Goal: Transaction & Acquisition: Purchase product/service

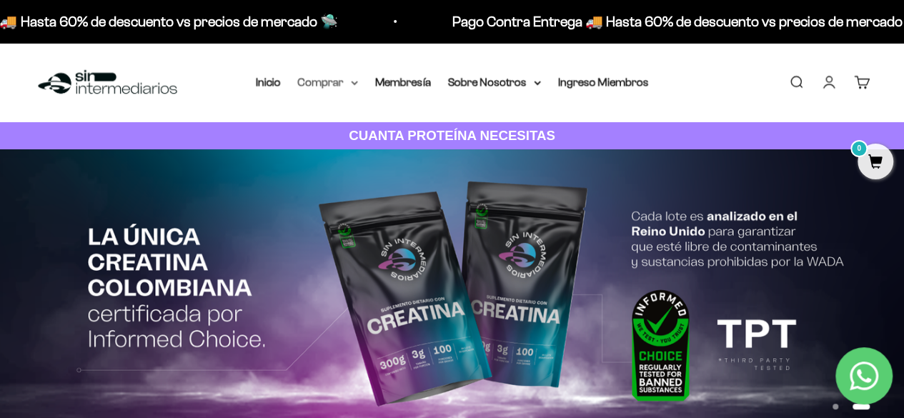
click at [312, 86] on summary "Comprar" at bounding box center [328, 82] width 60 height 19
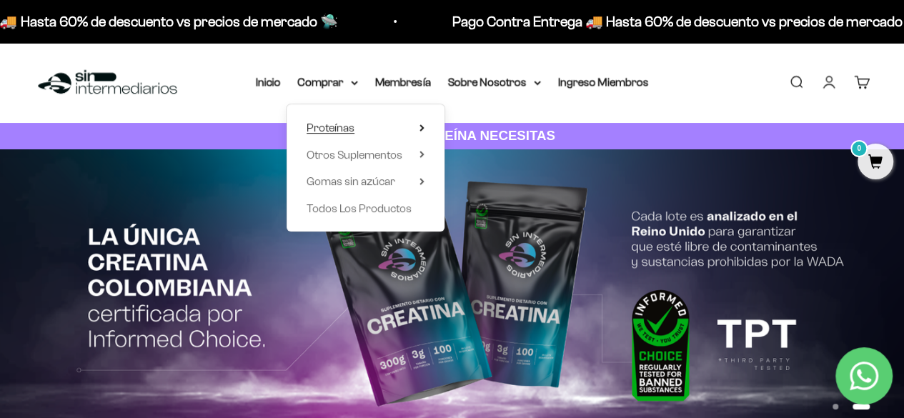
click at [360, 126] on summary "Proteínas" at bounding box center [366, 128] width 118 height 19
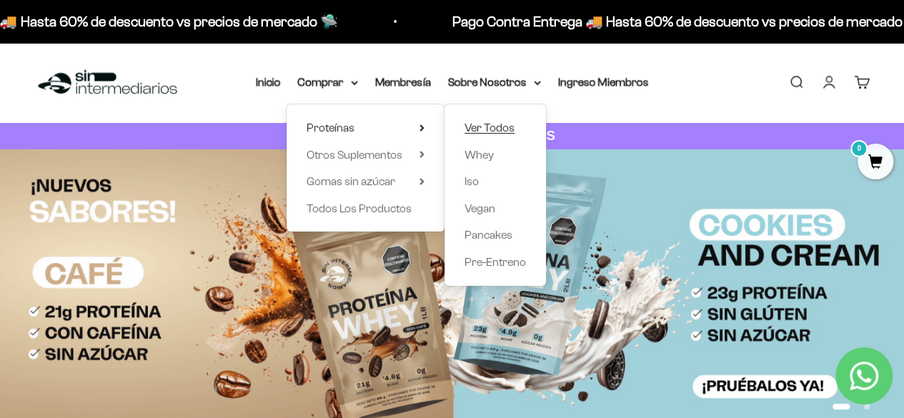
click at [470, 128] on span "Ver Todos" at bounding box center [490, 128] width 50 height 12
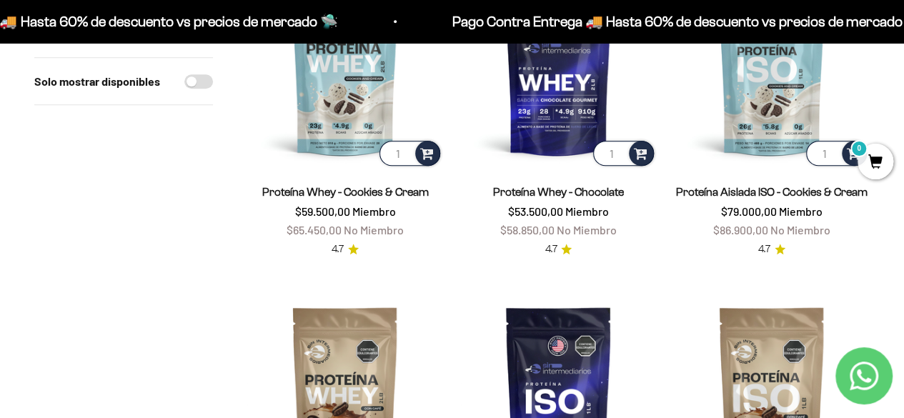
scroll to position [786, 0]
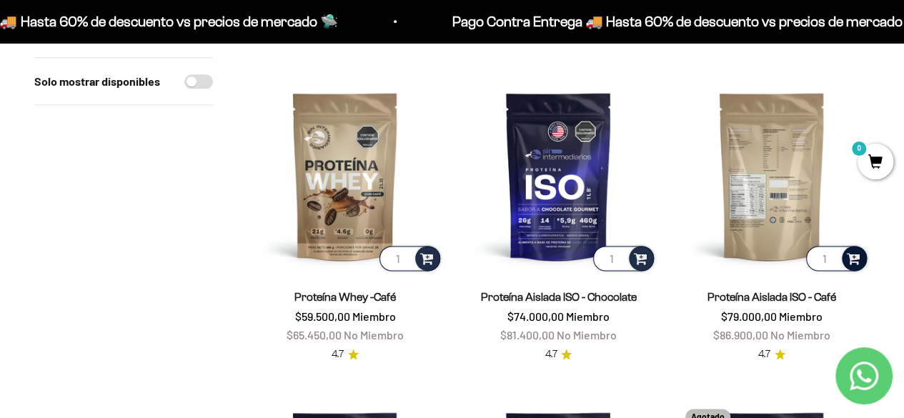
click at [854, 259] on span at bounding box center [854, 257] width 14 height 16
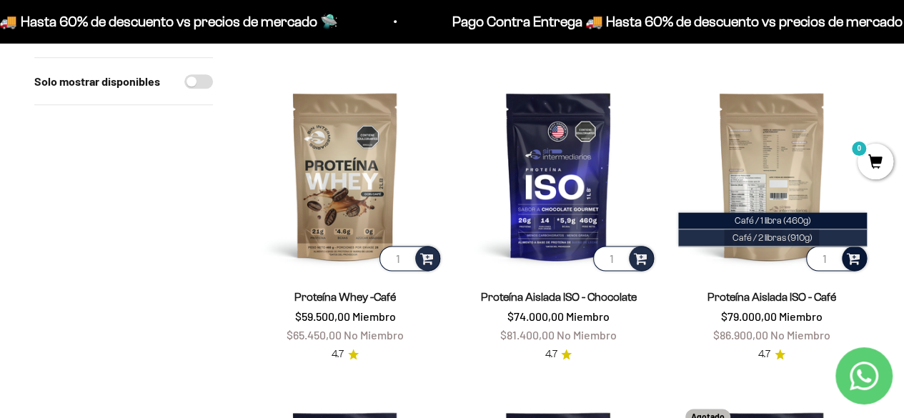
click at [741, 236] on span "Café / 2 libras (910g)" at bounding box center [773, 237] width 80 height 11
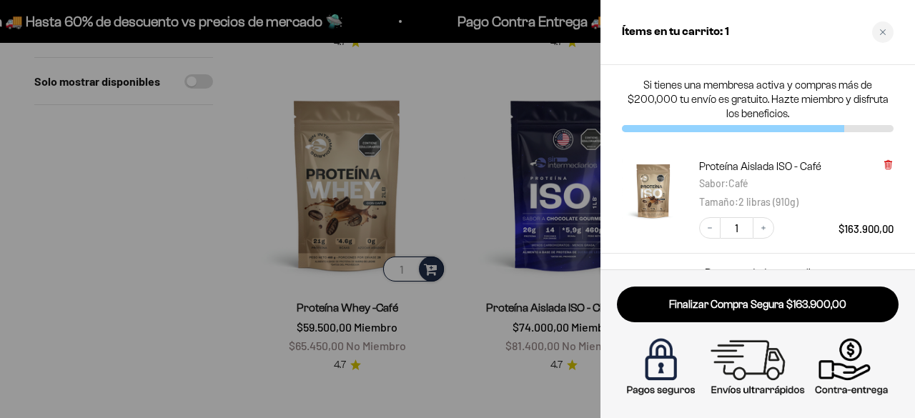
click at [891, 160] on icon at bounding box center [888, 164] width 11 height 11
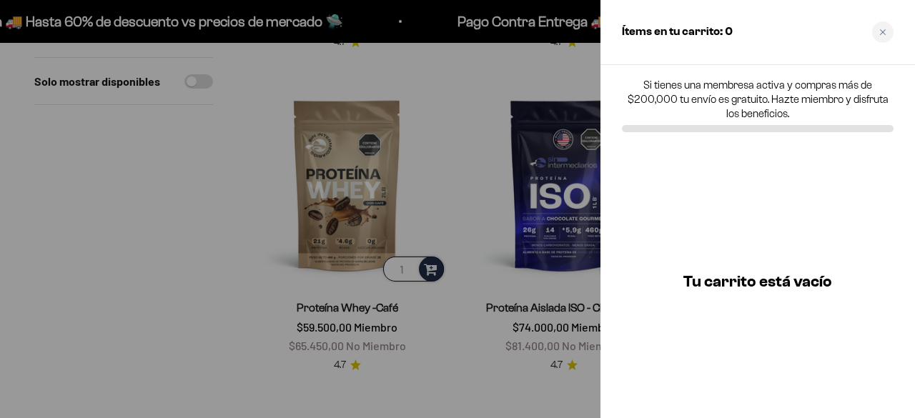
click at [476, 26] on div at bounding box center [457, 209] width 915 height 418
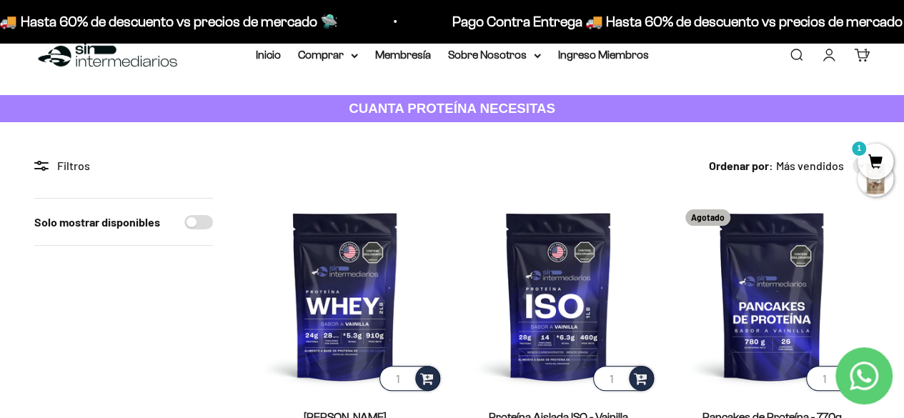
scroll to position [0, 0]
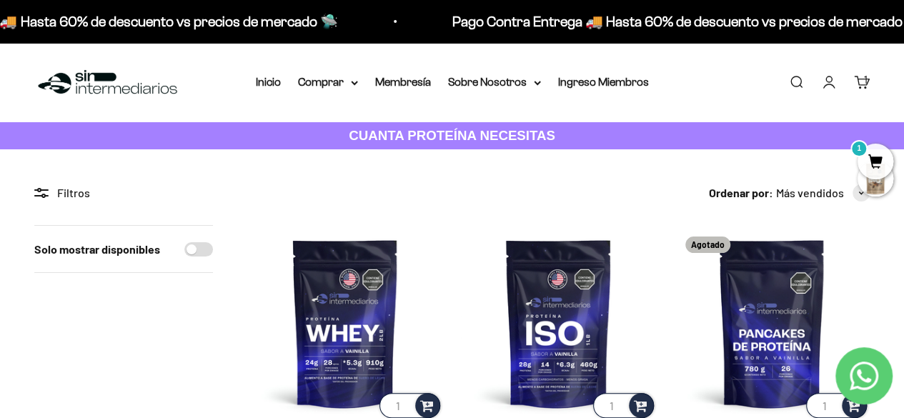
click at [81, 80] on img at bounding box center [107, 82] width 147 height 31
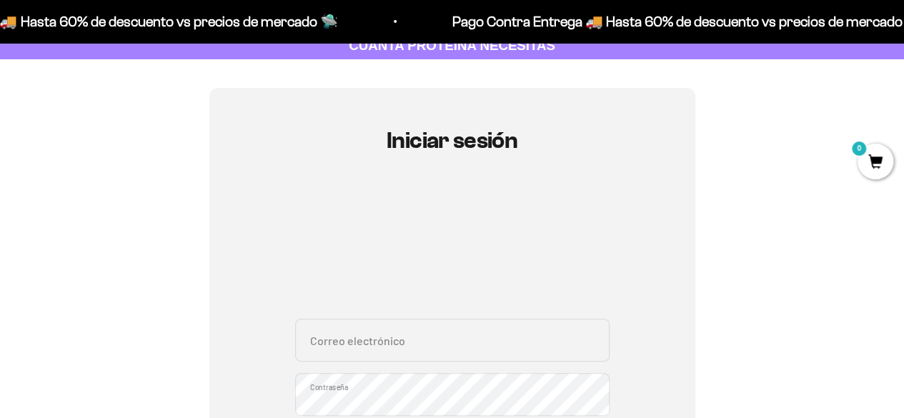
scroll to position [214, 0]
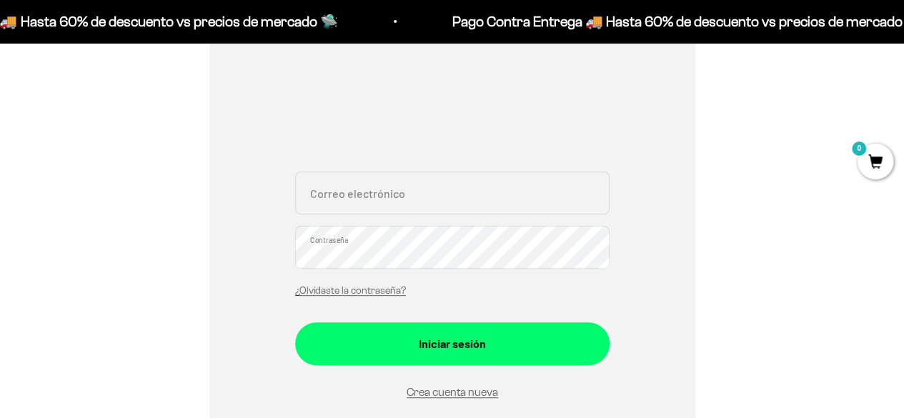
click at [455, 197] on input "Correo electrónico" at bounding box center [452, 193] width 315 height 43
click at [453, 194] on input "Correo electrónico" at bounding box center [452, 193] width 315 height 43
paste input "gomelogonza1286@hotmail.com"
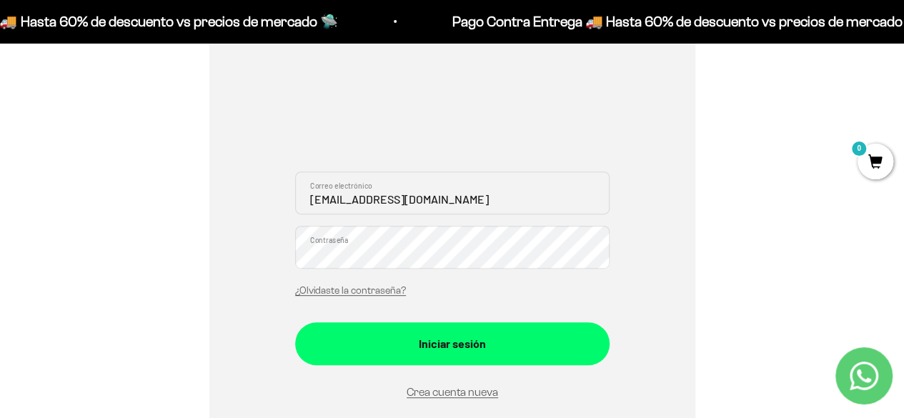
type input "[EMAIL_ADDRESS][DOMAIN_NAME]"
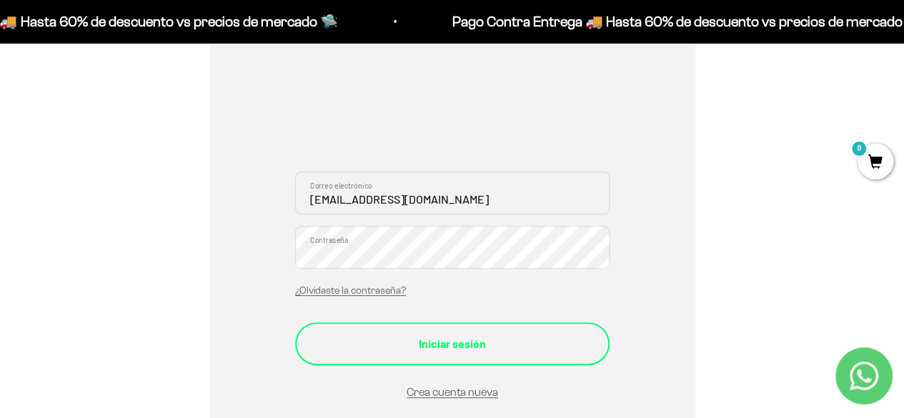
click at [423, 338] on div "Iniciar sesión" at bounding box center [452, 344] width 257 height 19
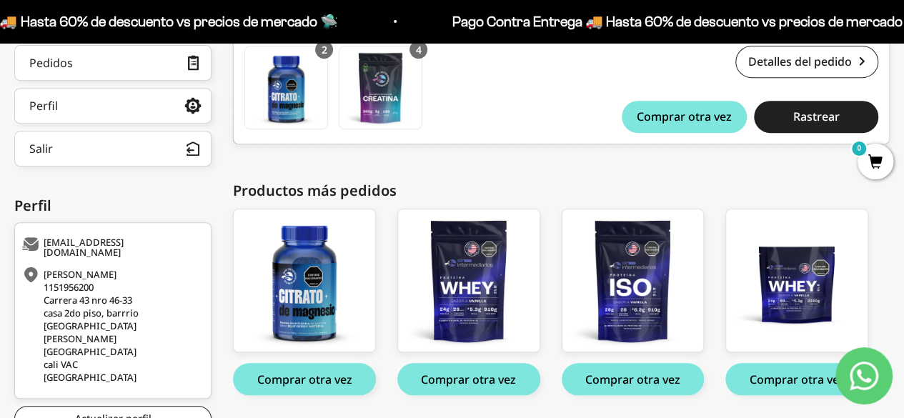
scroll to position [214, 0]
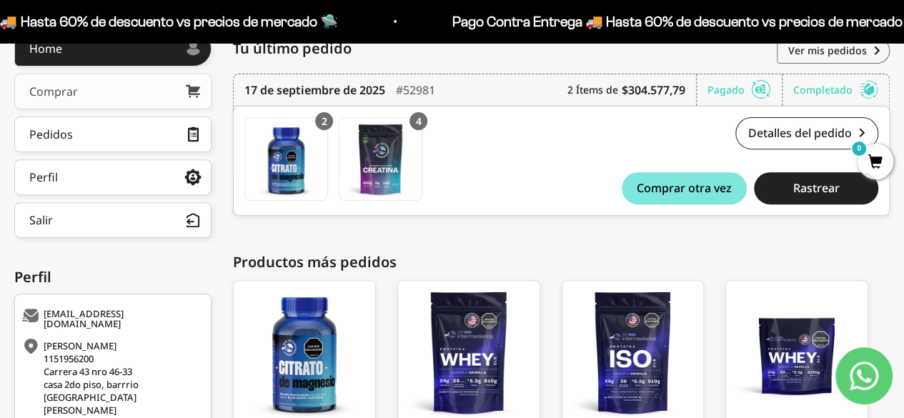
click at [81, 88] on link "Comprar" at bounding box center [112, 92] width 197 height 36
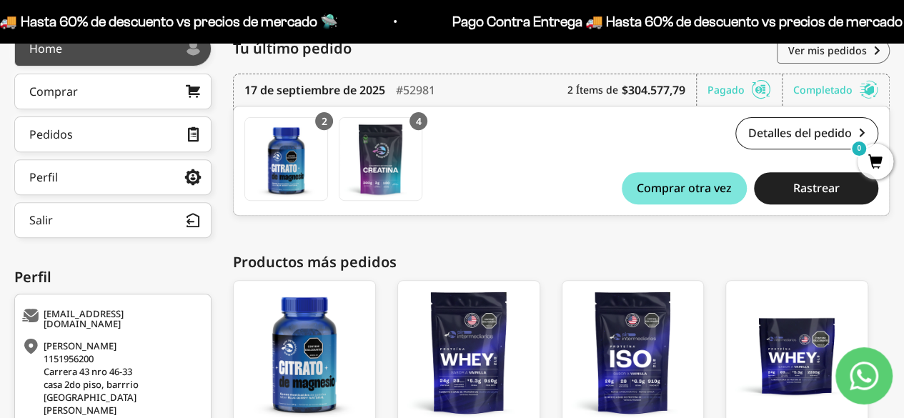
click at [93, 55] on link "Home" at bounding box center [112, 49] width 197 height 36
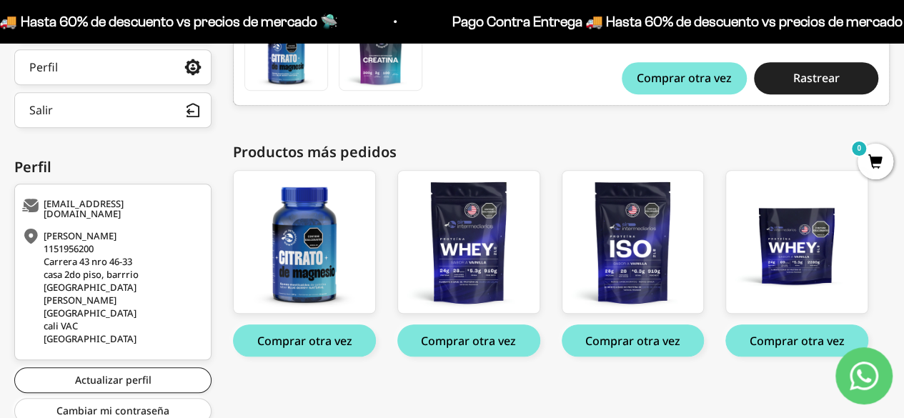
scroll to position [345, 0]
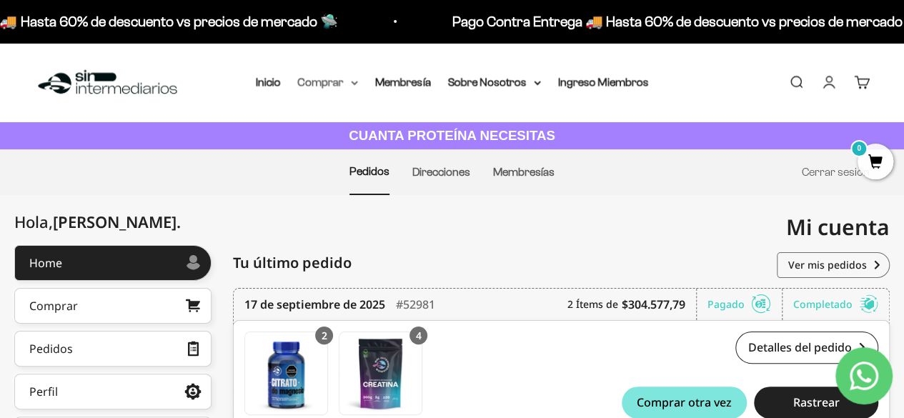
click at [330, 84] on summary "Comprar" at bounding box center [328, 82] width 60 height 19
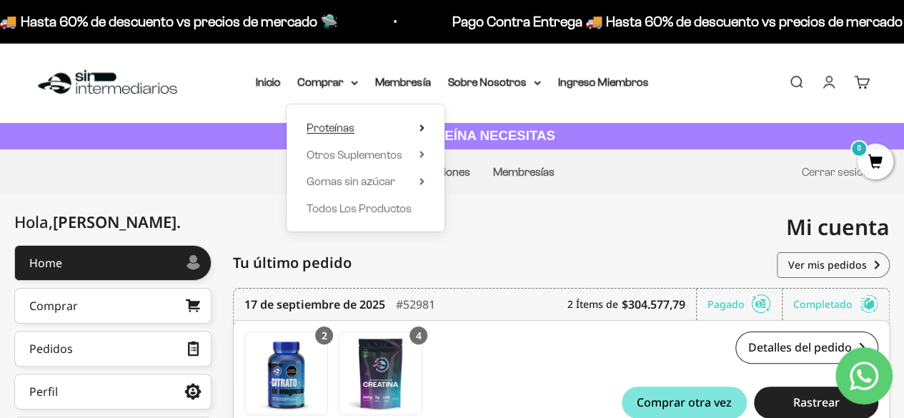
click at [355, 128] on summary "Proteínas" at bounding box center [366, 128] width 118 height 19
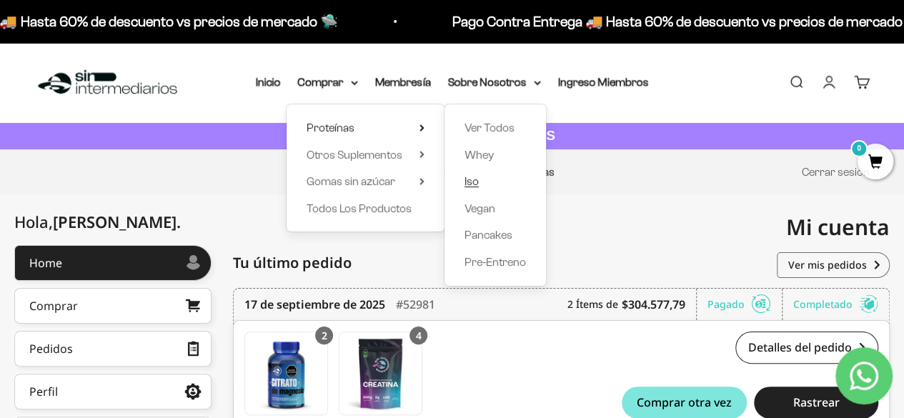
click at [472, 187] on span "Iso" at bounding box center [472, 181] width 14 height 12
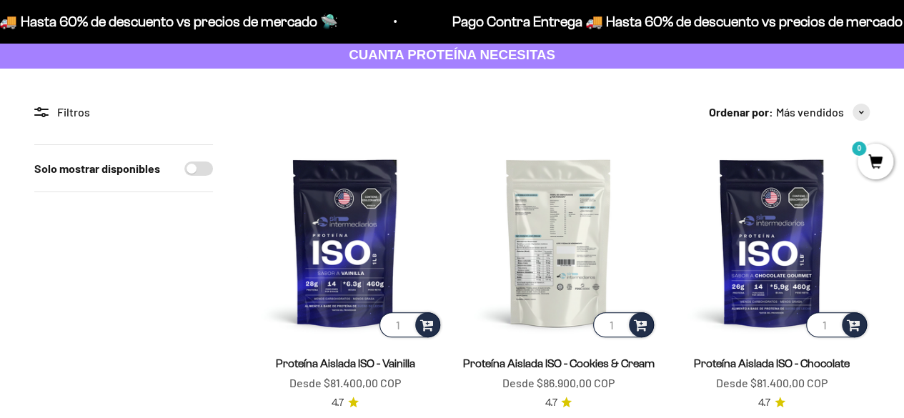
scroll to position [143, 0]
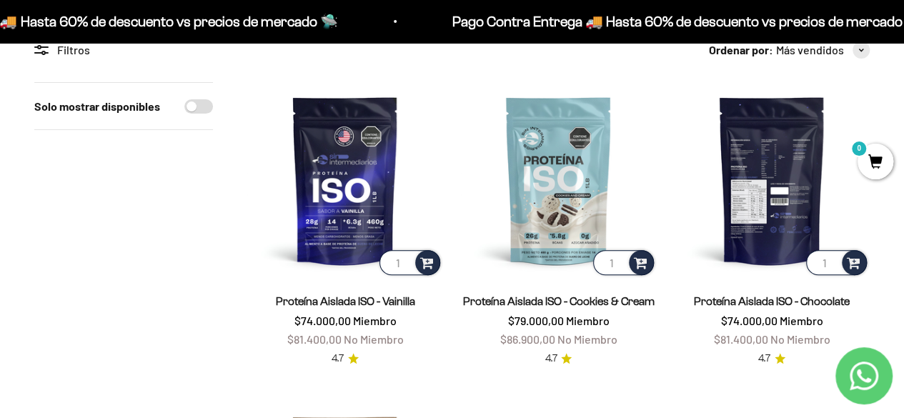
click at [768, 222] on img at bounding box center [772, 180] width 196 height 196
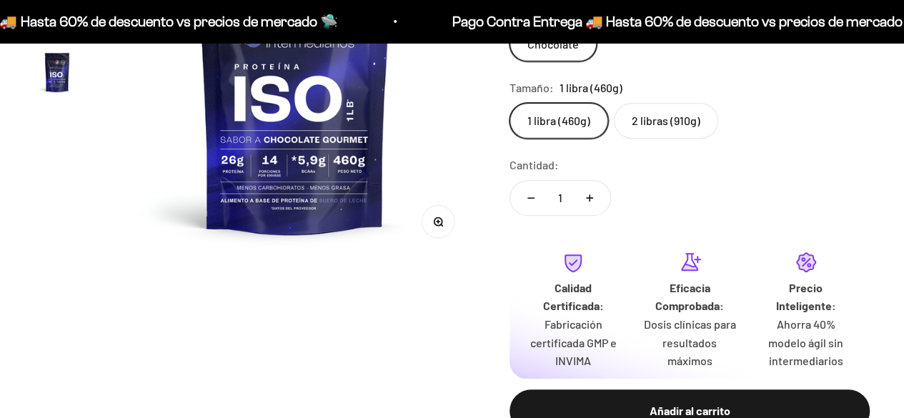
scroll to position [286, 0]
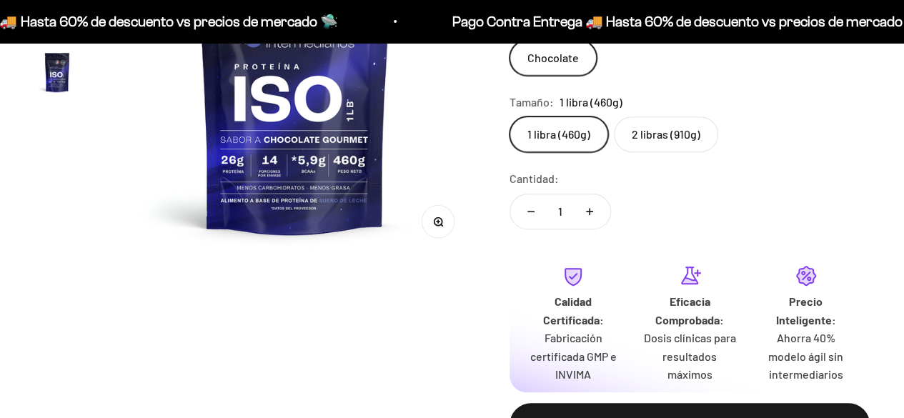
click at [682, 134] on label "2 libras (910g)" at bounding box center [666, 135] width 104 height 36
click at [510, 117] on input "2 libras (910g)" at bounding box center [509, 116] width 1 height 1
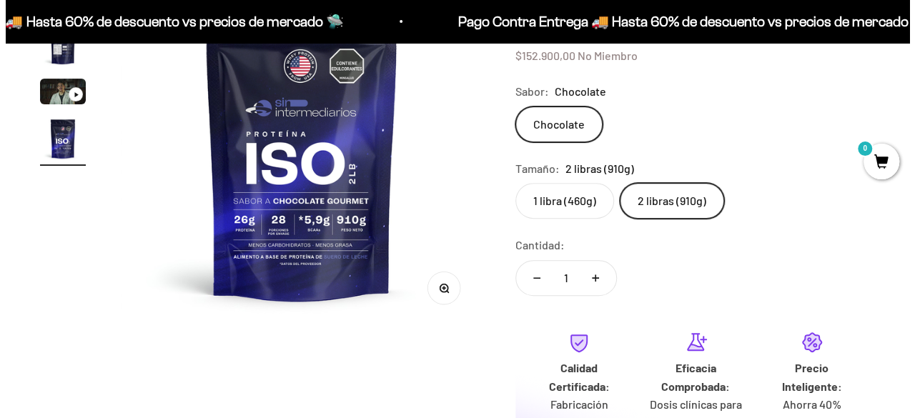
scroll to position [143, 0]
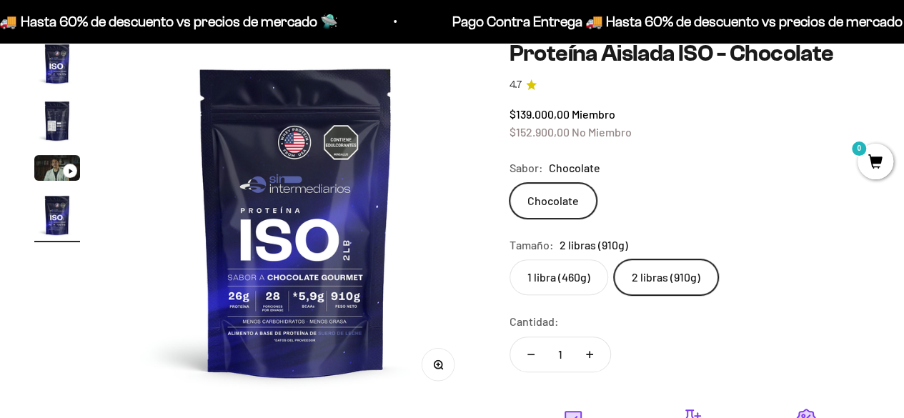
click at [873, 162] on span "0" at bounding box center [876, 162] width 36 height 36
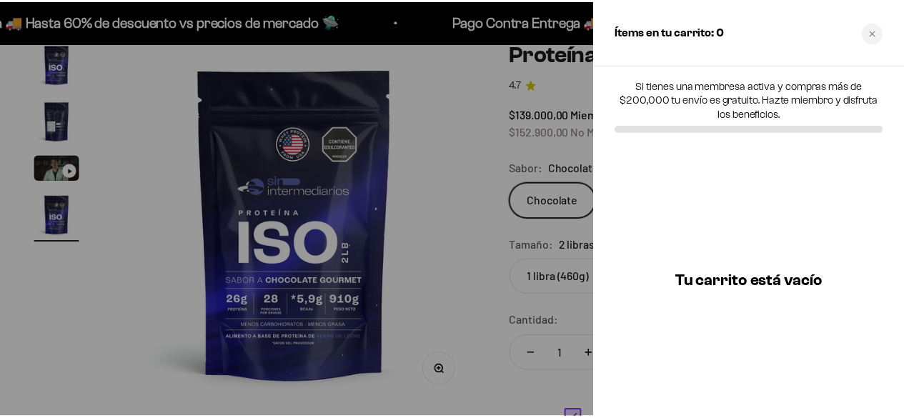
scroll to position [0, 0]
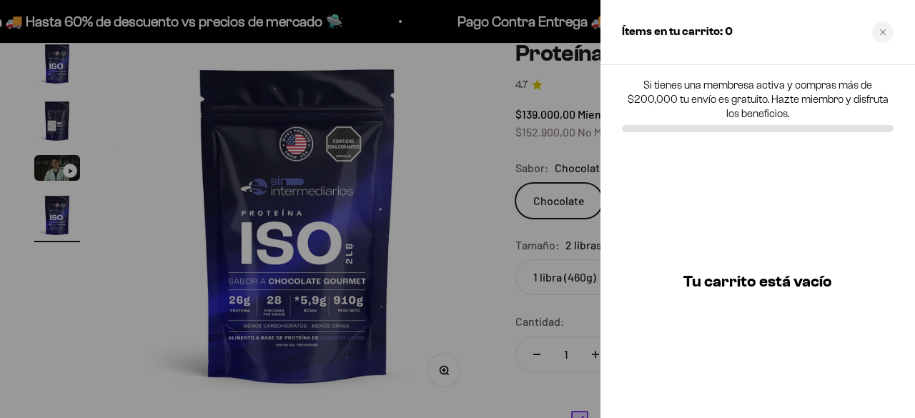
click at [426, 159] on div at bounding box center [457, 209] width 915 height 418
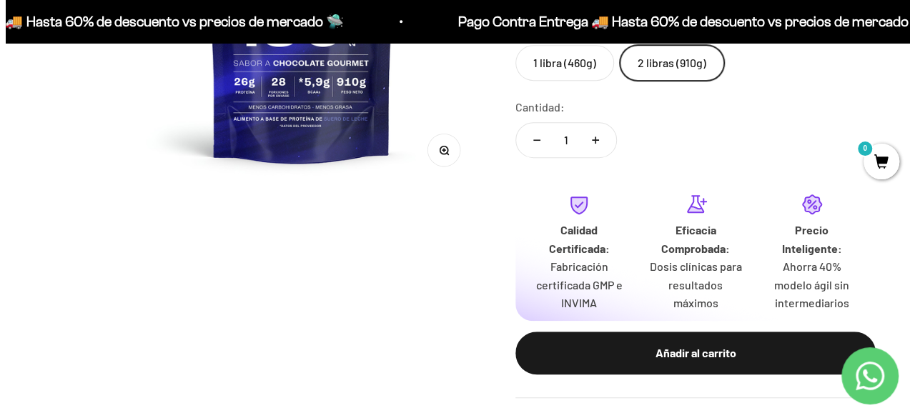
scroll to position [357, 0]
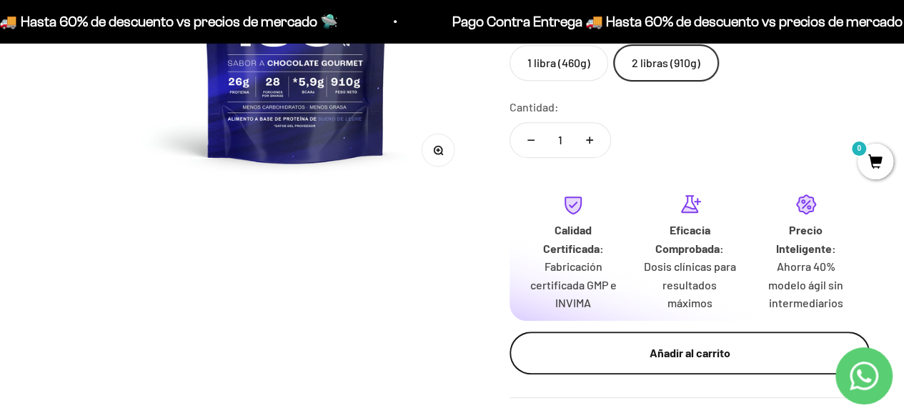
click at [700, 360] on div "Añadir al carrito" at bounding box center [689, 353] width 303 height 19
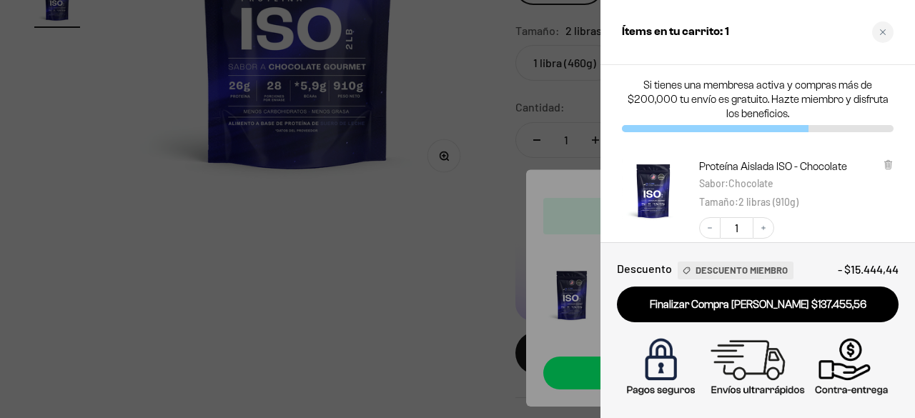
click at [158, 249] on div at bounding box center [457, 209] width 915 height 418
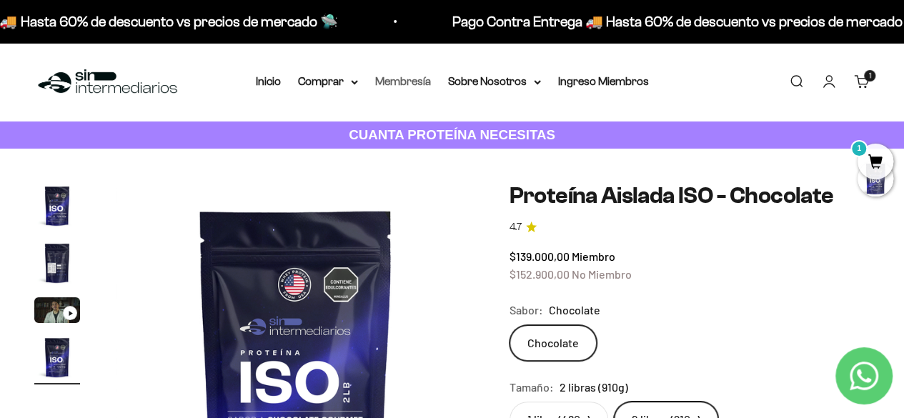
scroll to position [0, 0]
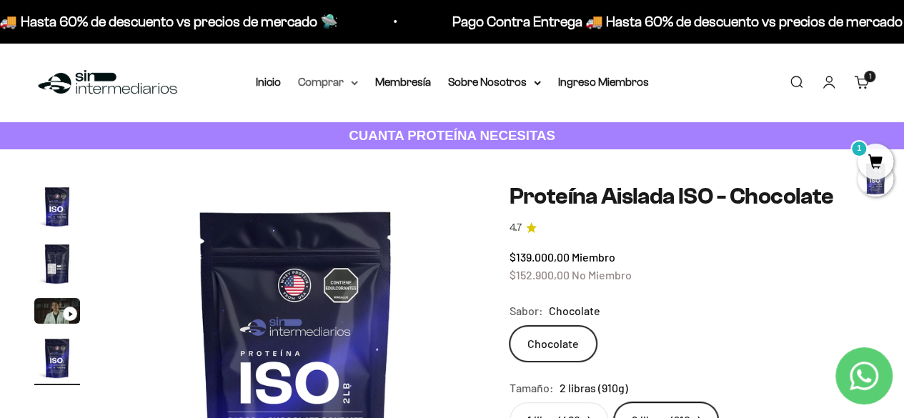
click at [336, 85] on summary "Comprar" at bounding box center [328, 82] width 60 height 19
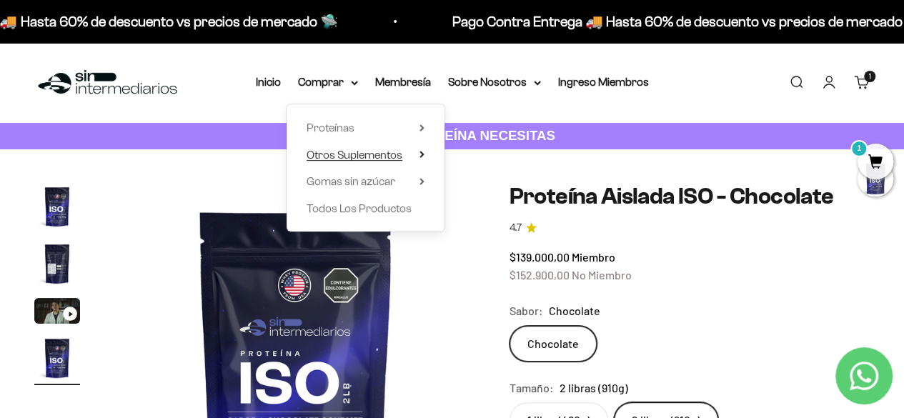
click at [348, 154] on span "Otros Suplementos" at bounding box center [355, 155] width 96 height 12
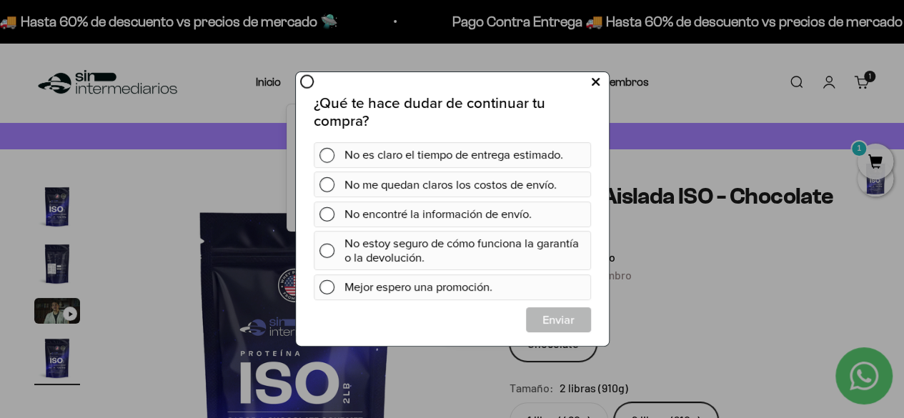
click at [588, 86] on button at bounding box center [595, 82] width 26 height 24
click at [519, 184] on div "No me quedan claros los costos de envío." at bounding box center [464, 184] width 241 height 26
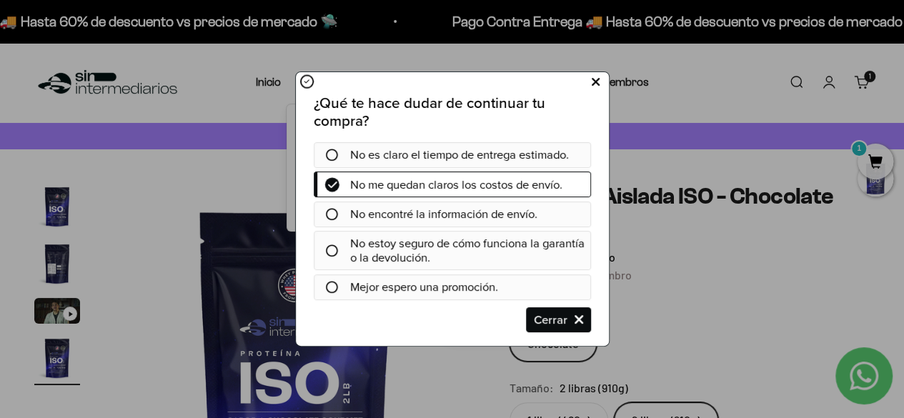
click at [594, 82] on icon at bounding box center [595, 81] width 8 height 19
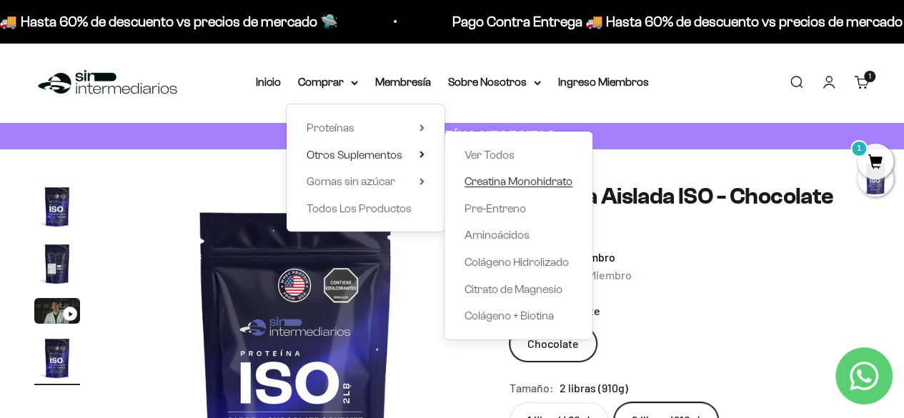
click at [528, 183] on span "Creatina Monohidrato" at bounding box center [519, 181] width 108 height 12
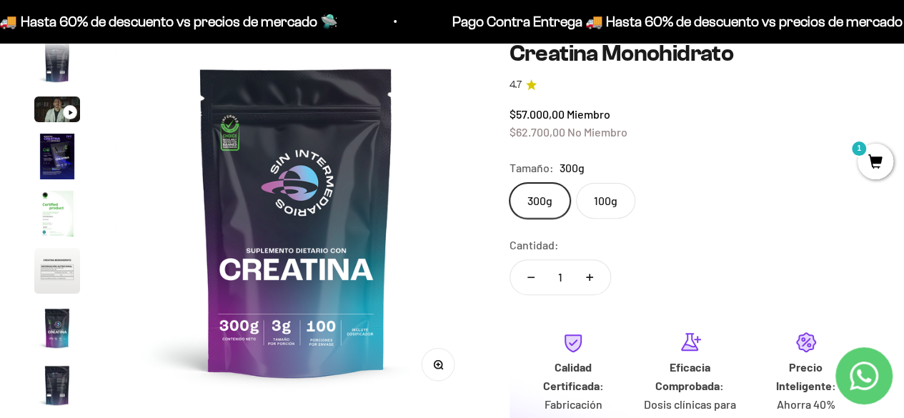
click at [589, 277] on icon "Aumentar cantidad" at bounding box center [589, 277] width 7 height 7
click at [589, 277] on icon "Aumentar cantidad" at bounding box center [589, 277] width 7 height 0
type input "5"
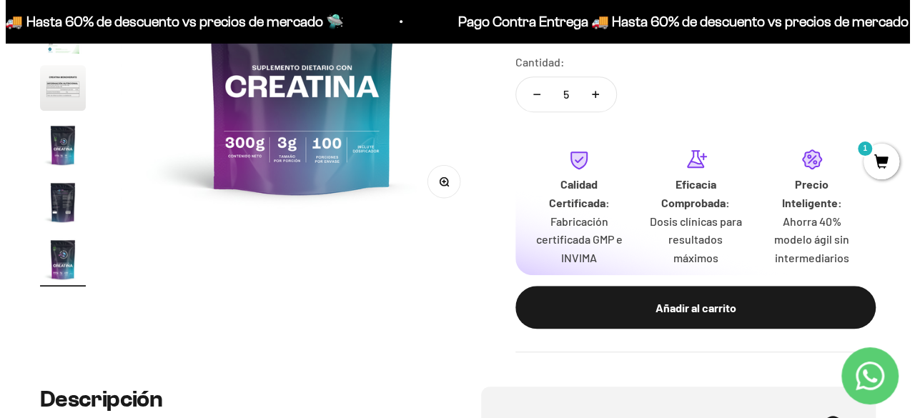
scroll to position [429, 0]
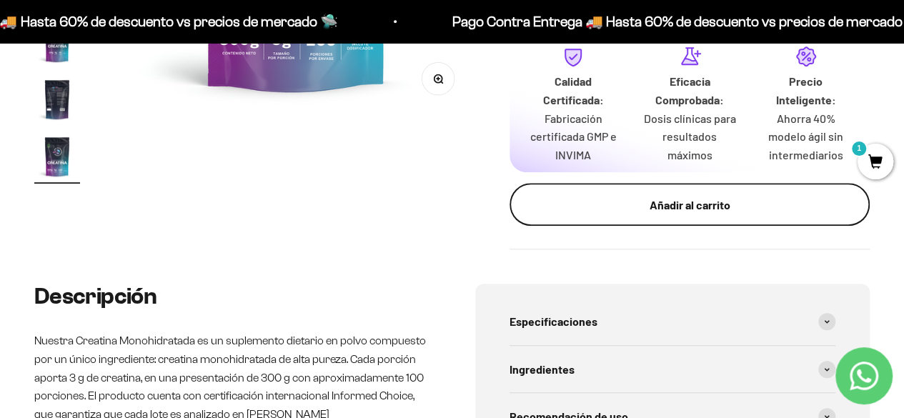
click at [648, 208] on div "Añadir al carrito" at bounding box center [689, 205] width 303 height 19
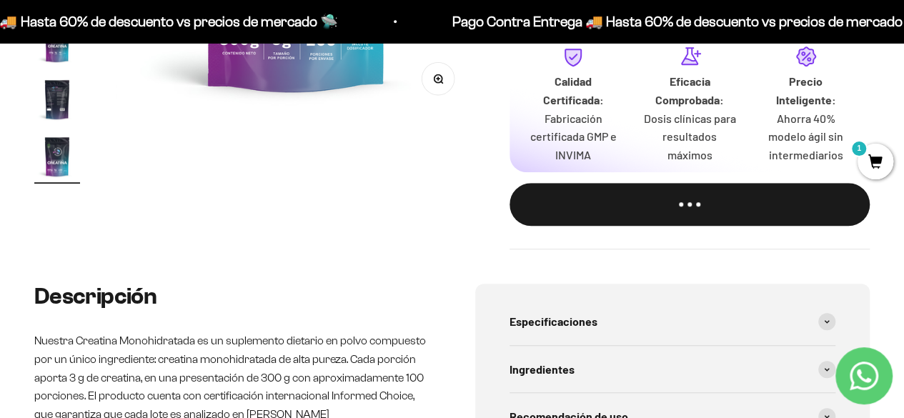
scroll to position [0, 3001]
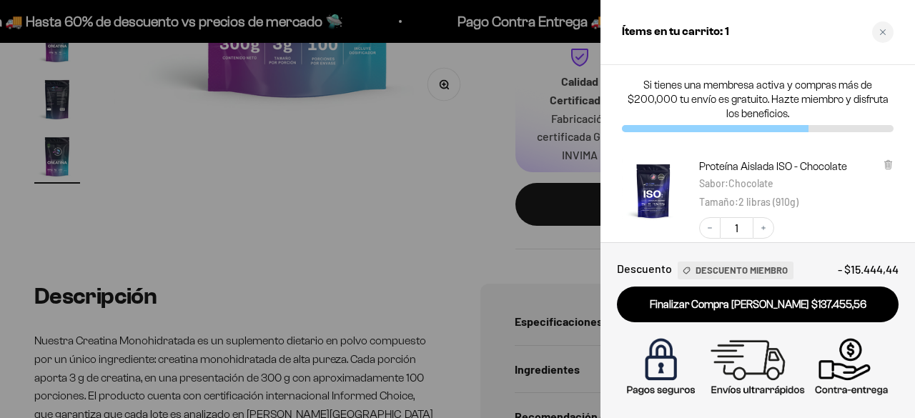
click at [392, 268] on div at bounding box center [457, 209] width 915 height 418
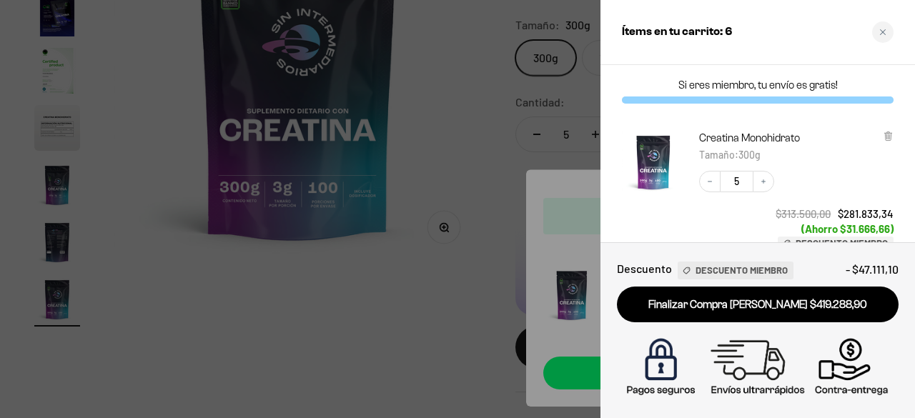
click at [602, 62] on div "Ítems en tu carrito: 6" at bounding box center [757, 32] width 315 height 65
click at [387, 277] on div at bounding box center [457, 209] width 915 height 418
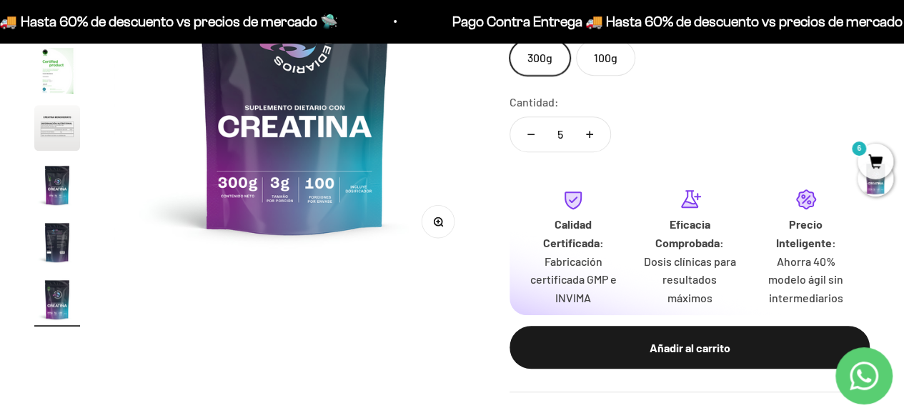
scroll to position [0, 2952]
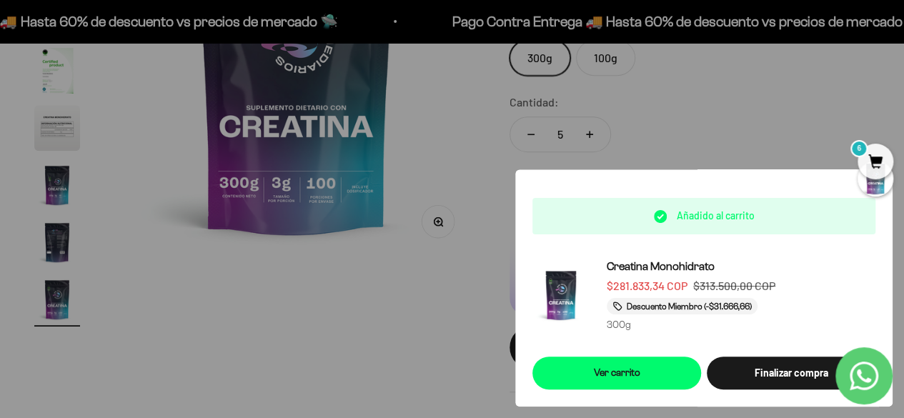
click at [603, 60] on label "100g" at bounding box center [605, 58] width 59 height 36
click at [510, 40] on input "100g" at bounding box center [509, 39] width 1 height 1
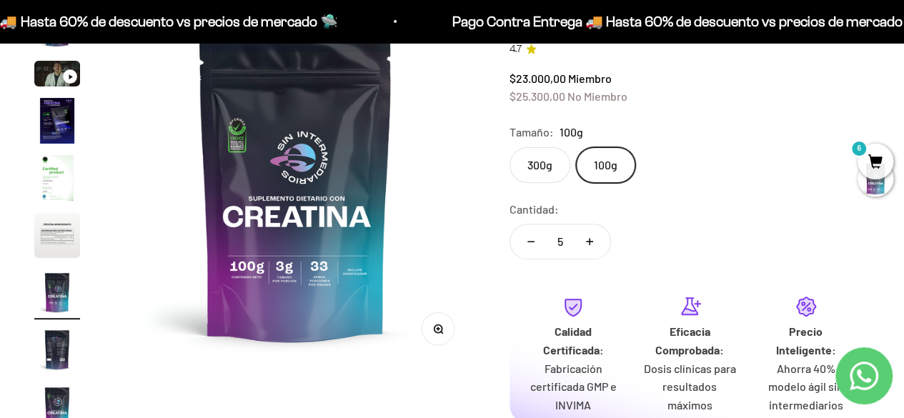
scroll to position [159, 0]
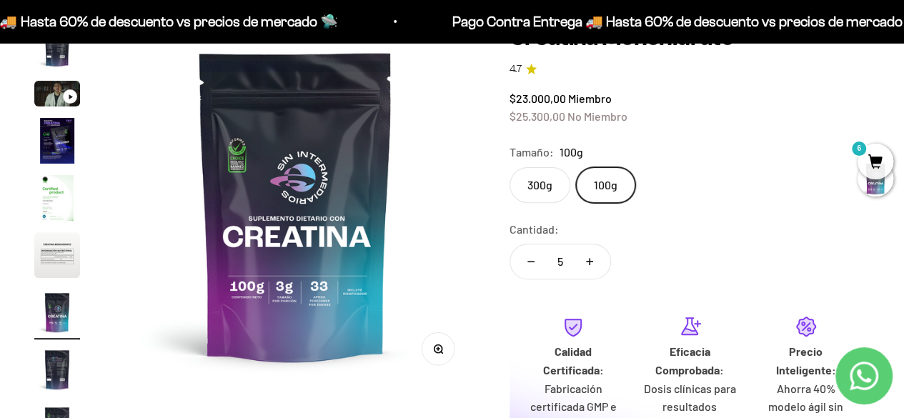
click at [543, 185] on label "300g" at bounding box center [540, 185] width 61 height 36
click at [510, 167] on input "300g" at bounding box center [509, 167] width 1 height 1
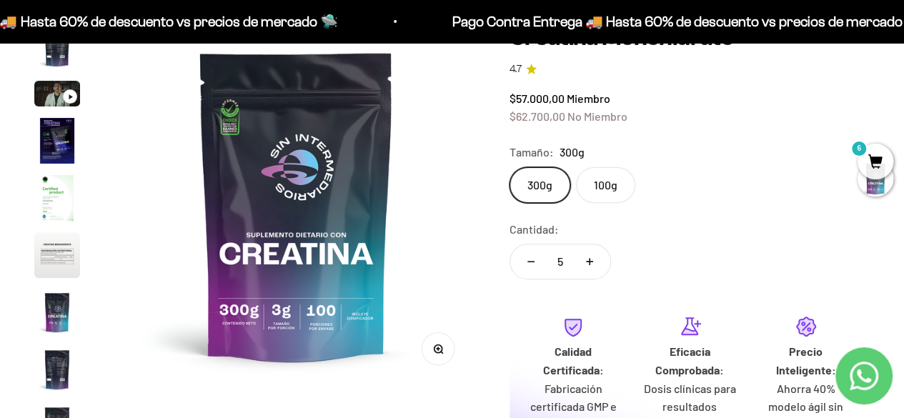
click at [871, 163] on span "6" at bounding box center [876, 162] width 36 height 36
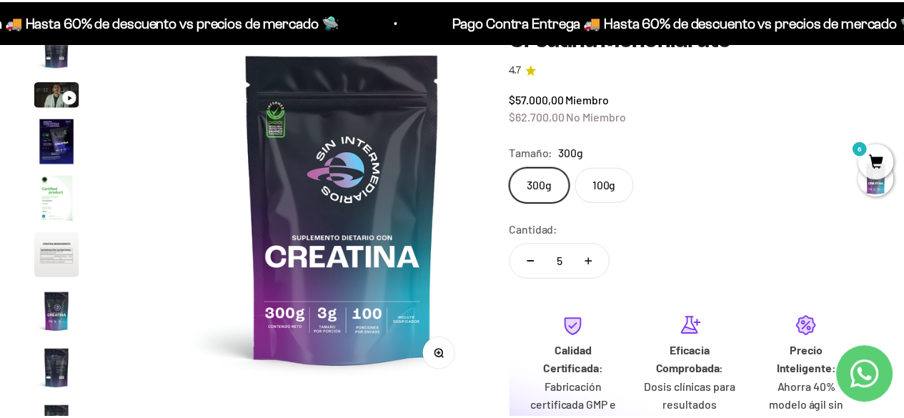
scroll to position [0, 3001]
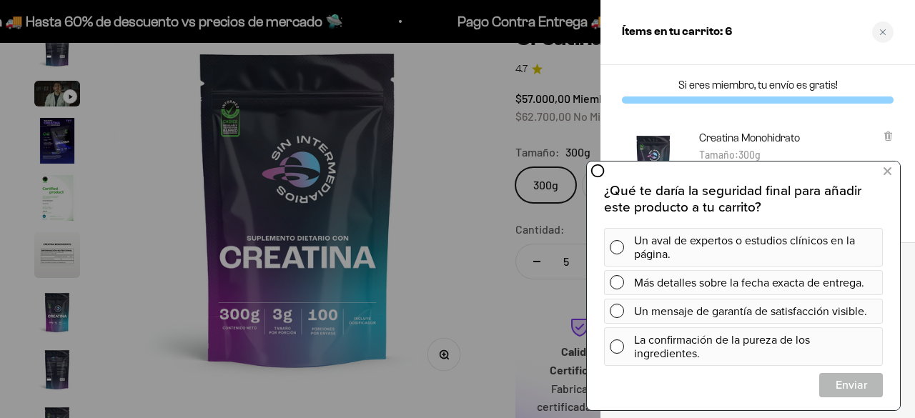
click at [891, 135] on icon at bounding box center [888, 136] width 11 height 11
click at [887, 173] on icon at bounding box center [888, 171] width 8 height 19
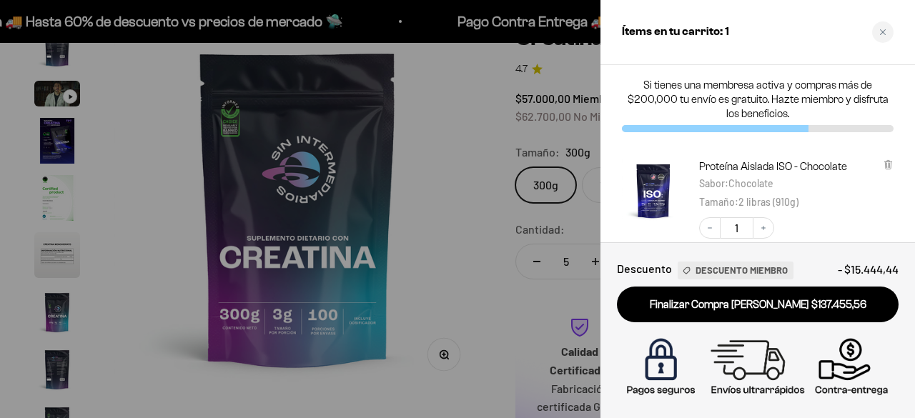
click at [442, 189] on div at bounding box center [457, 209] width 915 height 418
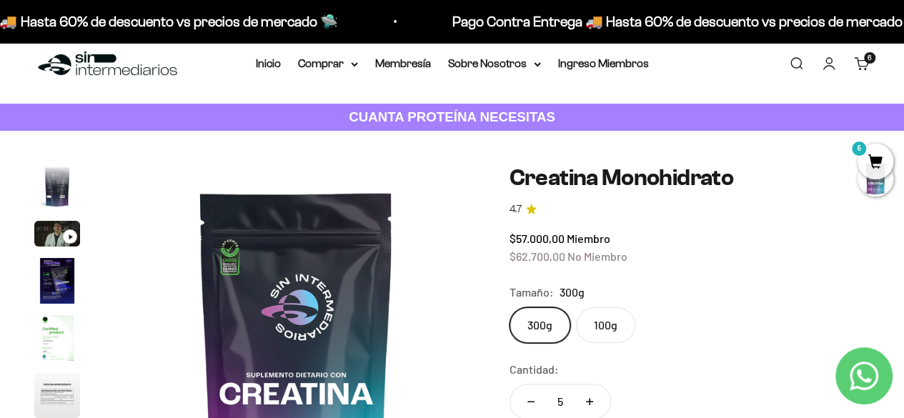
scroll to position [0, 0]
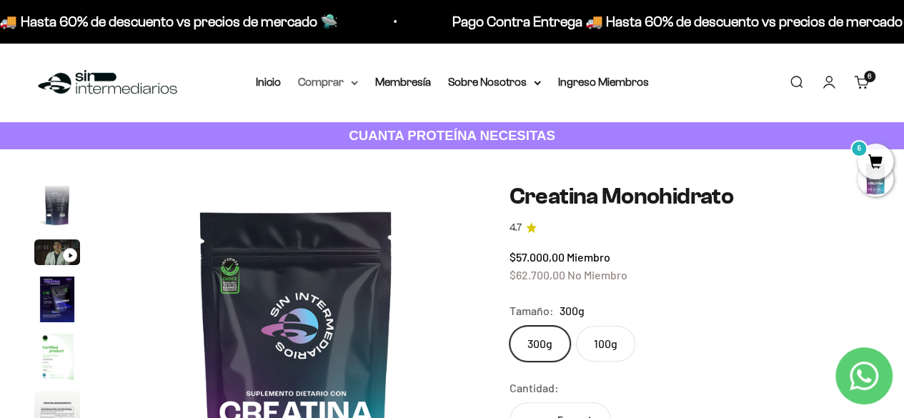
click at [328, 86] on summary "Comprar" at bounding box center [328, 82] width 60 height 19
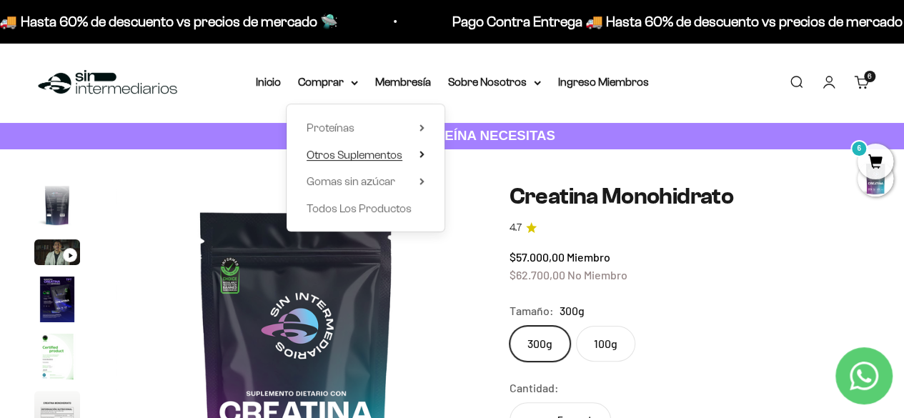
click at [375, 155] on span "Otros Suplementos" at bounding box center [355, 155] width 96 height 12
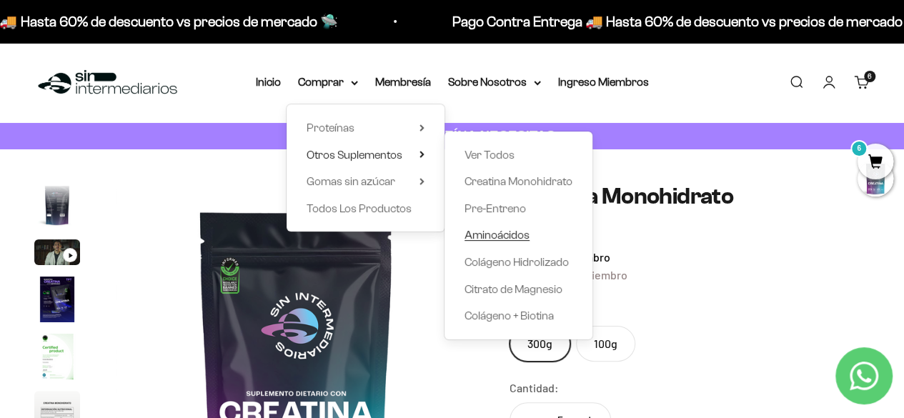
click at [500, 238] on span "Aminoácidos" at bounding box center [497, 235] width 65 height 12
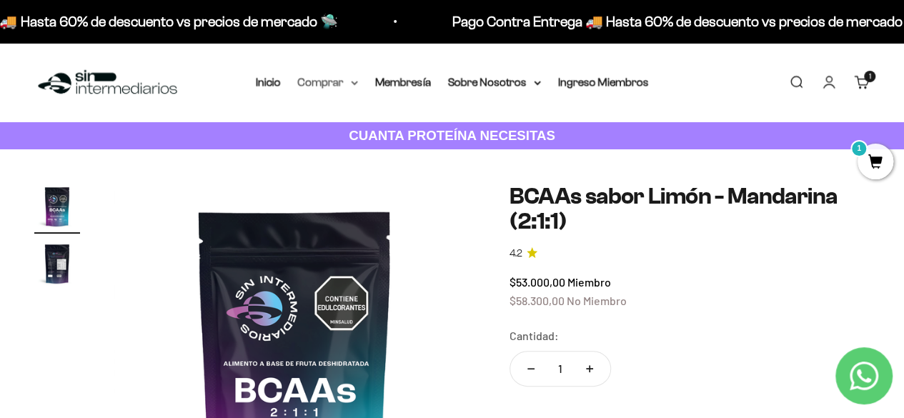
click at [330, 83] on summary "Comprar" at bounding box center [328, 82] width 60 height 19
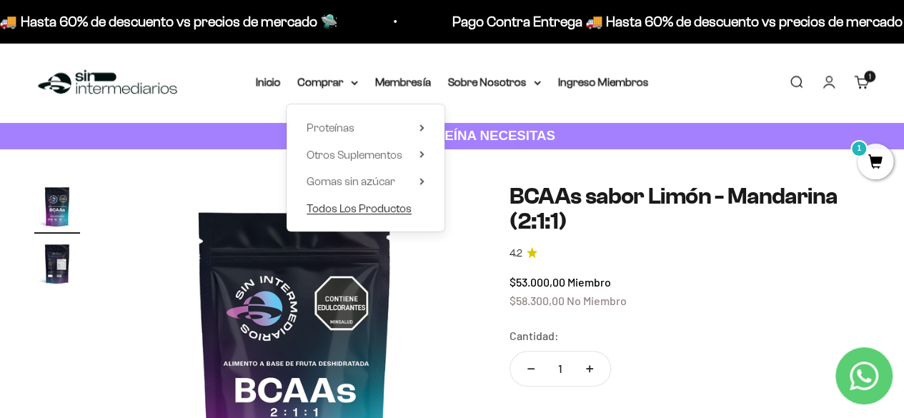
click at [350, 205] on span "Todos Los Productos" at bounding box center [359, 208] width 105 height 12
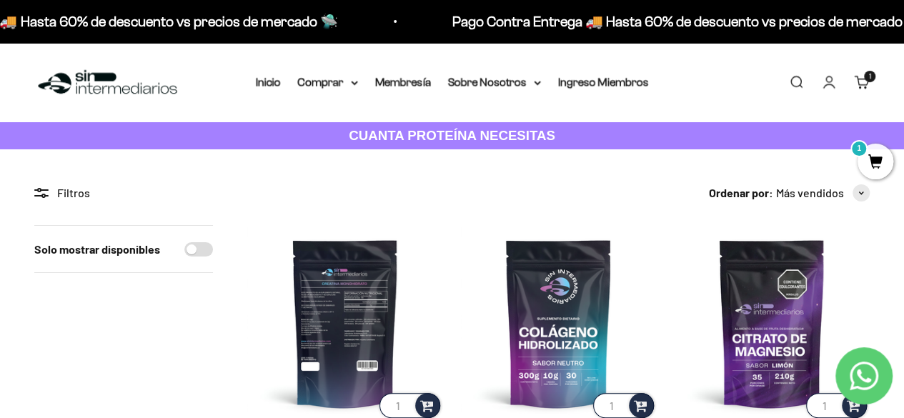
scroll to position [143, 0]
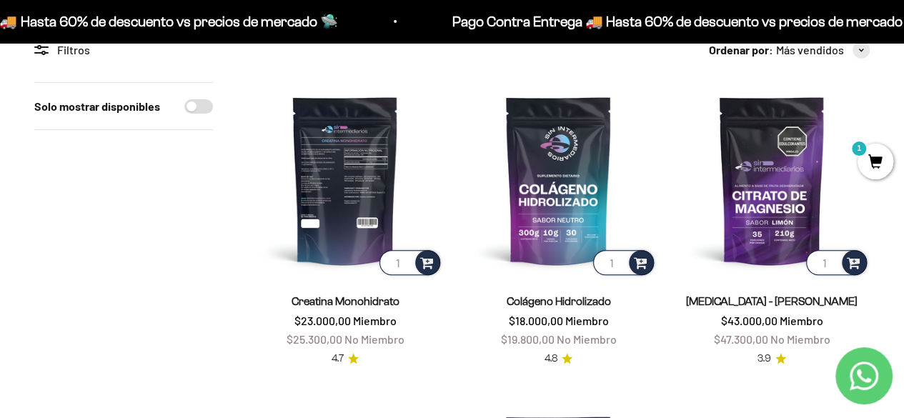
click at [332, 155] on img at bounding box center [345, 180] width 196 height 196
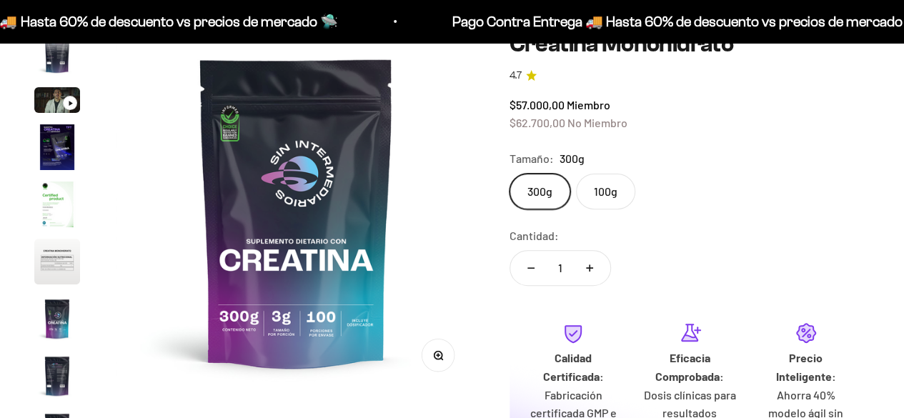
scroll to position [214, 0]
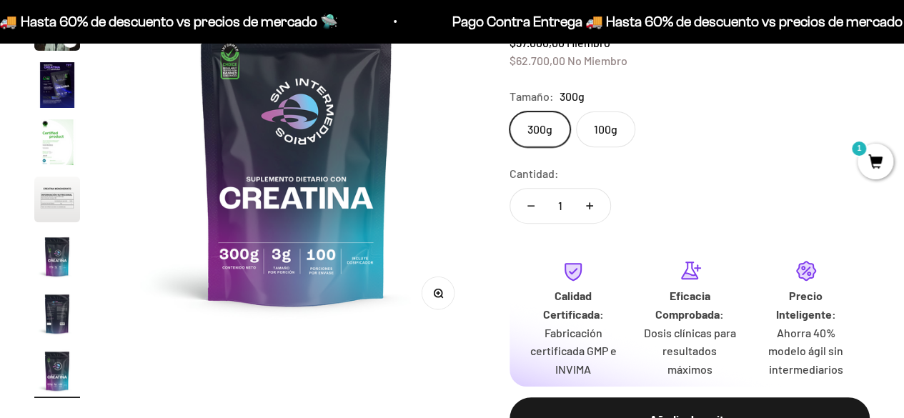
click at [591, 204] on icon "Aumentar cantidad" at bounding box center [589, 205] width 7 height 7
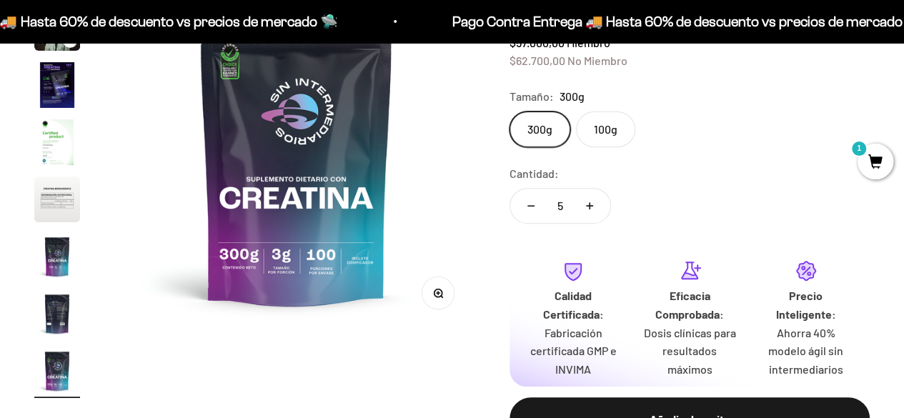
type input "6"
click at [874, 156] on span "1" at bounding box center [876, 162] width 36 height 36
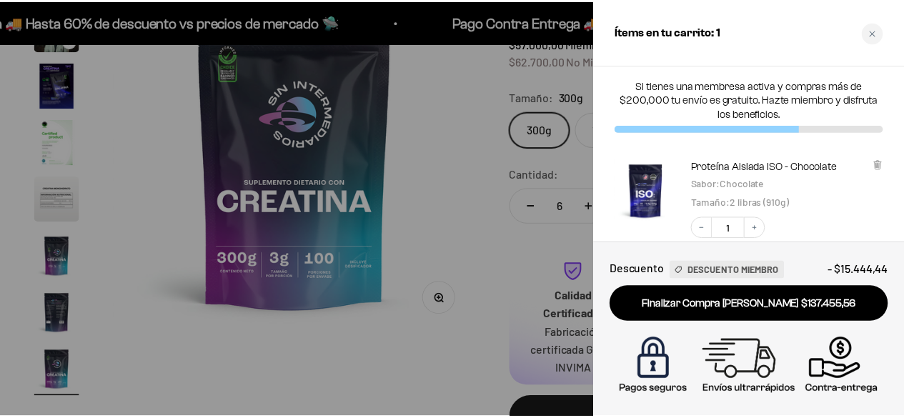
scroll to position [193, 0]
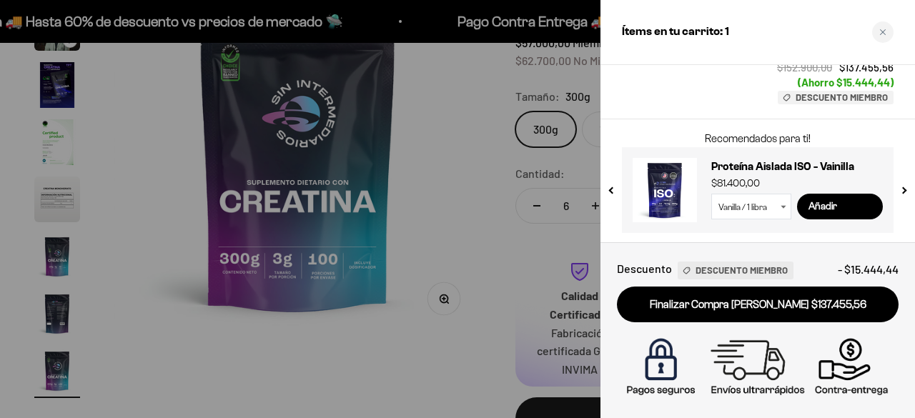
click at [452, 209] on div at bounding box center [457, 209] width 915 height 418
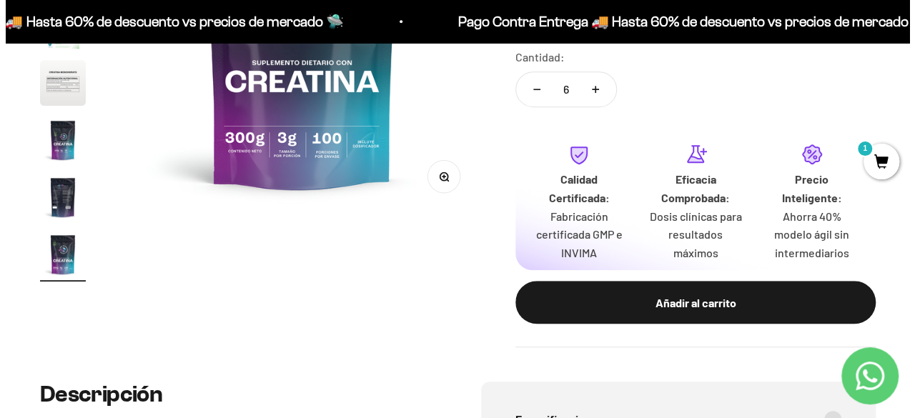
scroll to position [429, 0]
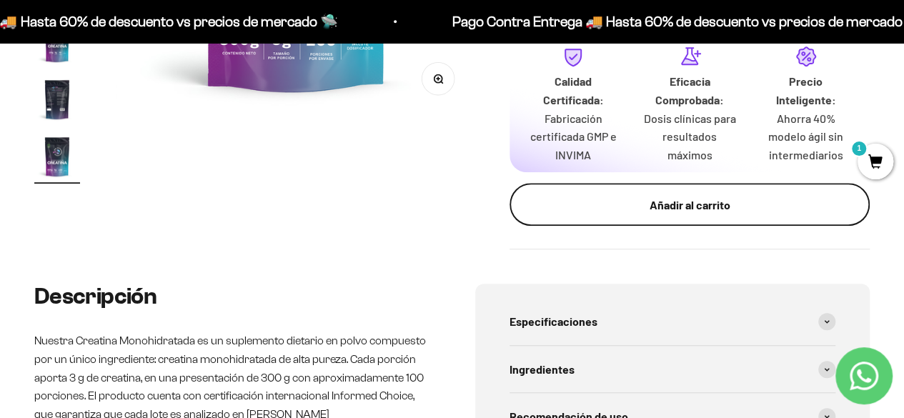
click at [650, 206] on div "Añadir al carrito" at bounding box center [689, 205] width 303 height 19
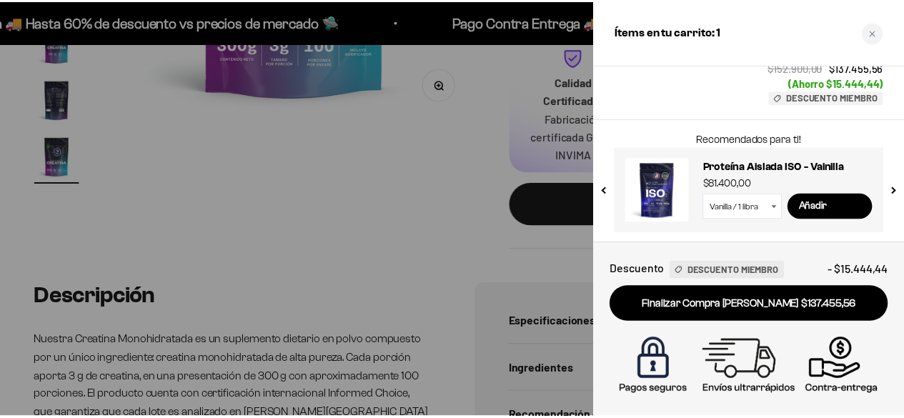
scroll to position [313, 0]
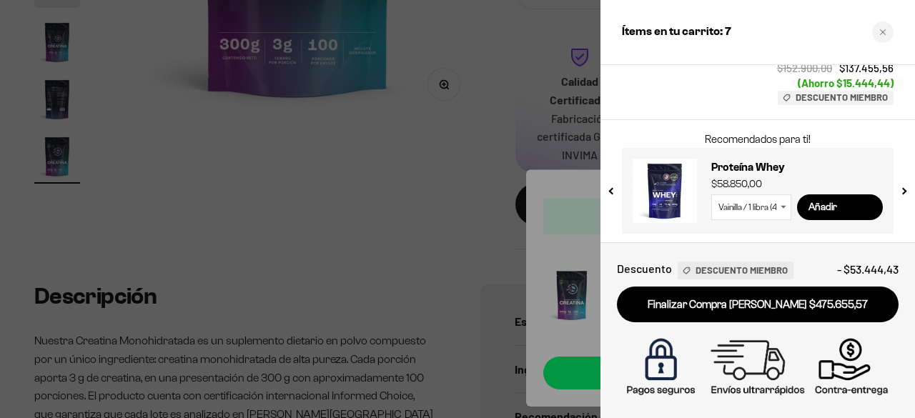
click at [405, 194] on div at bounding box center [457, 209] width 915 height 418
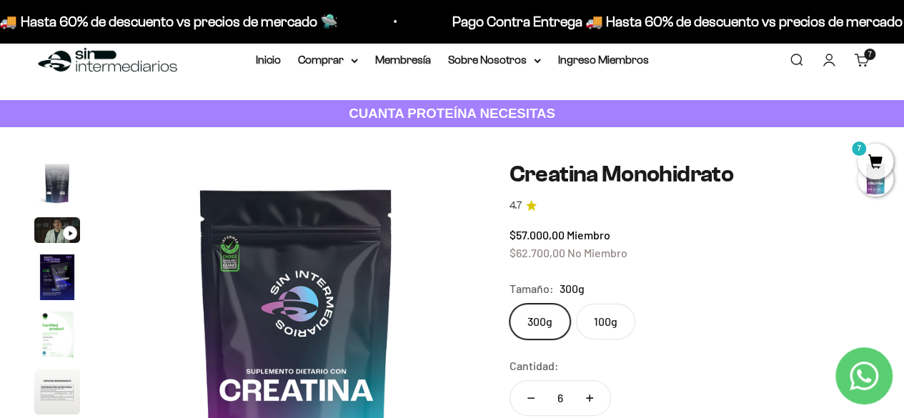
scroll to position [0, 0]
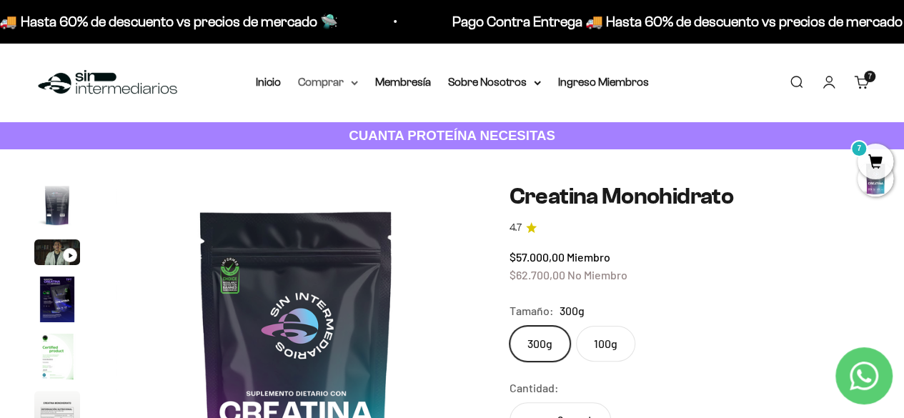
click at [331, 75] on summary "Comprar" at bounding box center [328, 82] width 60 height 19
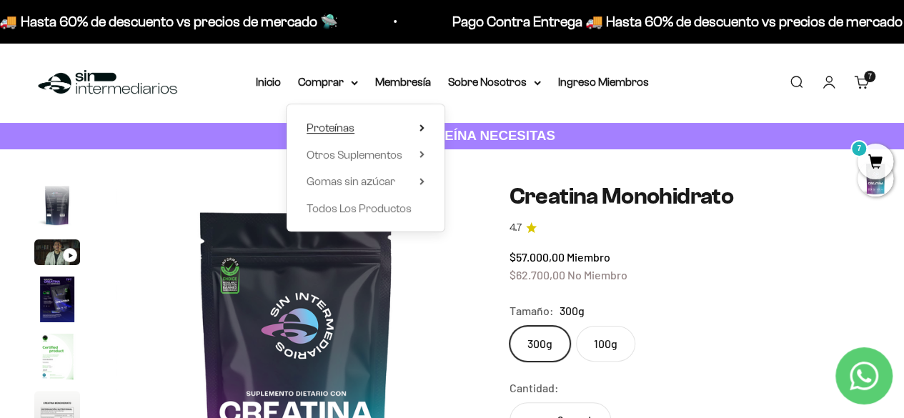
click at [361, 121] on summary "Proteínas" at bounding box center [366, 128] width 118 height 19
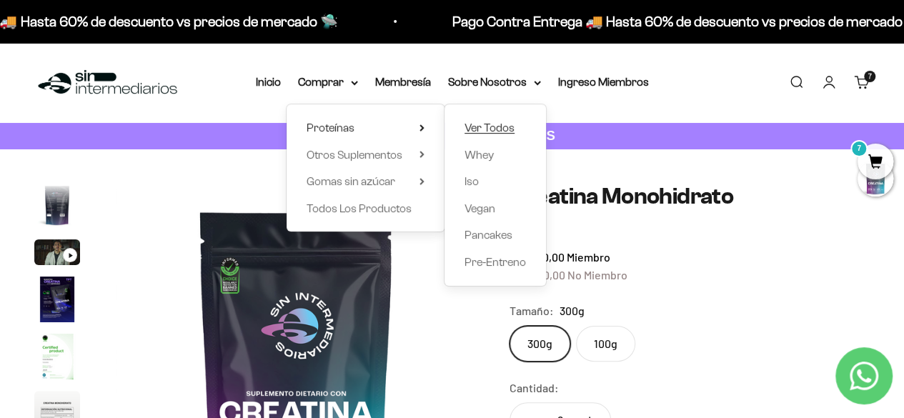
click at [474, 122] on span "Ver Todos" at bounding box center [490, 128] width 50 height 12
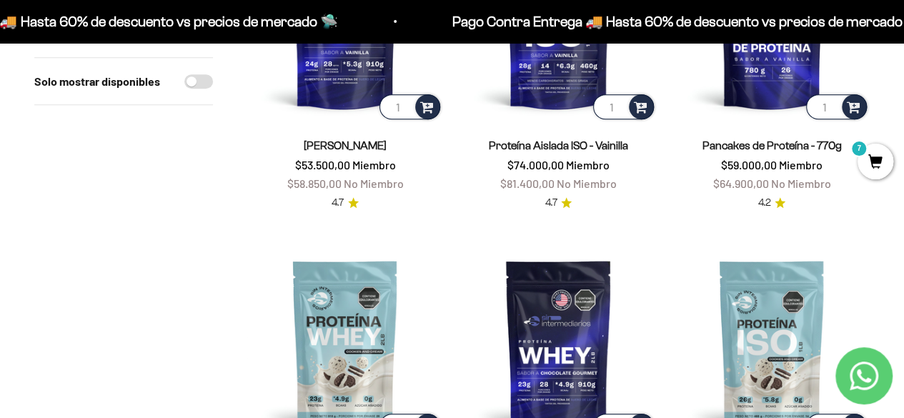
scroll to position [214, 0]
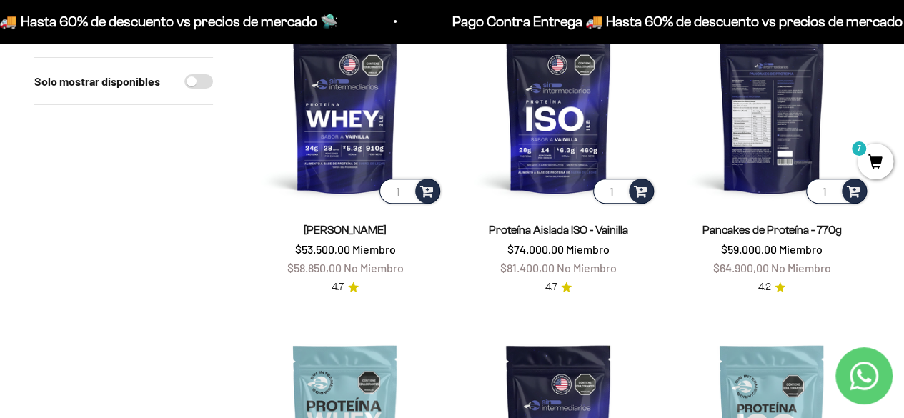
click at [768, 113] on img at bounding box center [772, 109] width 196 height 196
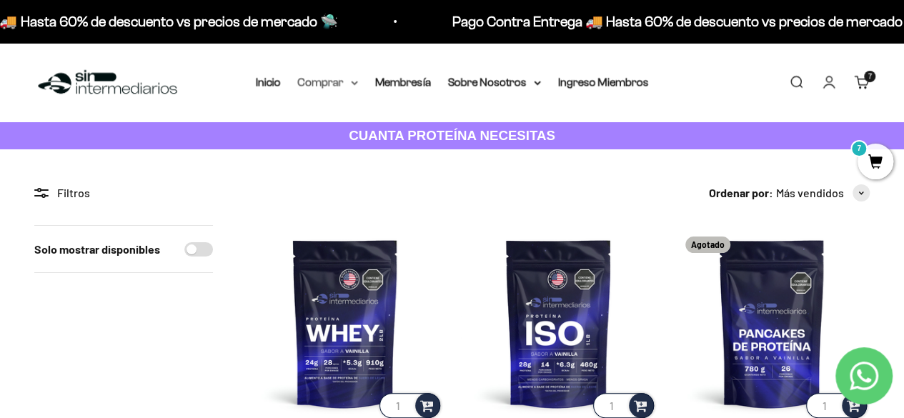
click at [317, 80] on summary "Comprar" at bounding box center [328, 82] width 60 height 19
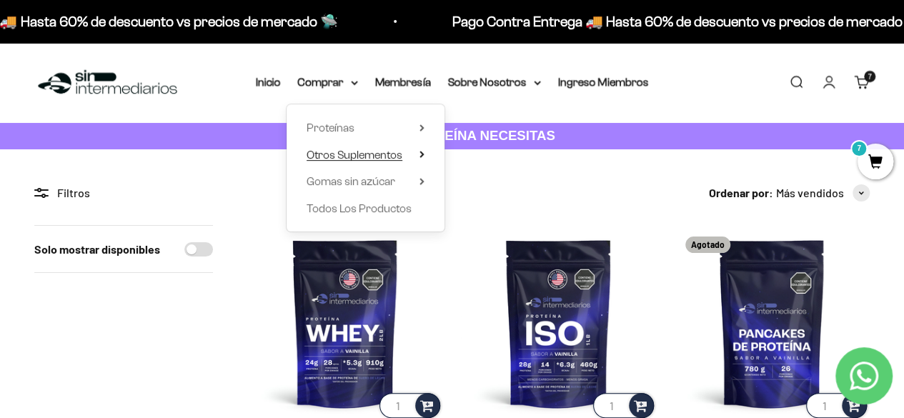
click at [340, 149] on span "Otros Suplementos" at bounding box center [355, 155] width 96 height 12
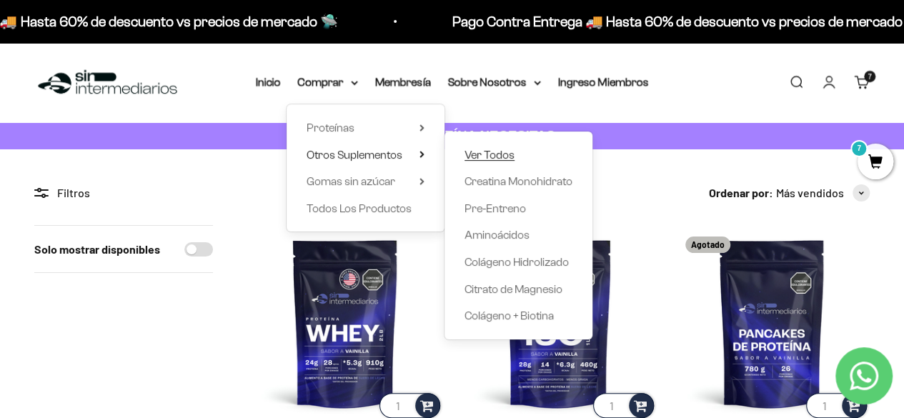
click at [477, 156] on span "Ver Todos" at bounding box center [490, 155] width 50 height 12
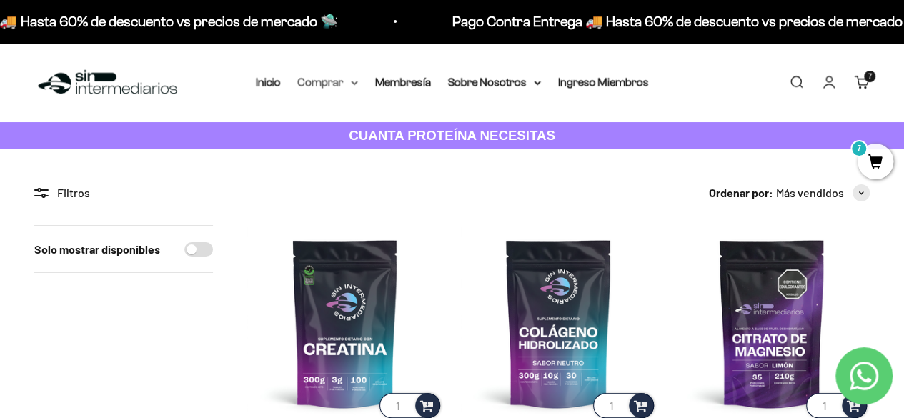
click at [307, 81] on summary "Comprar" at bounding box center [328, 82] width 60 height 19
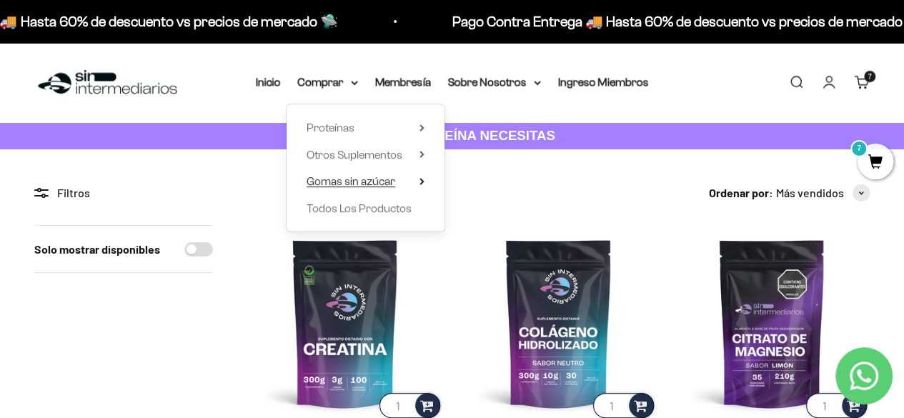
click at [335, 177] on span "Gomas sin azúcar" at bounding box center [351, 181] width 89 height 12
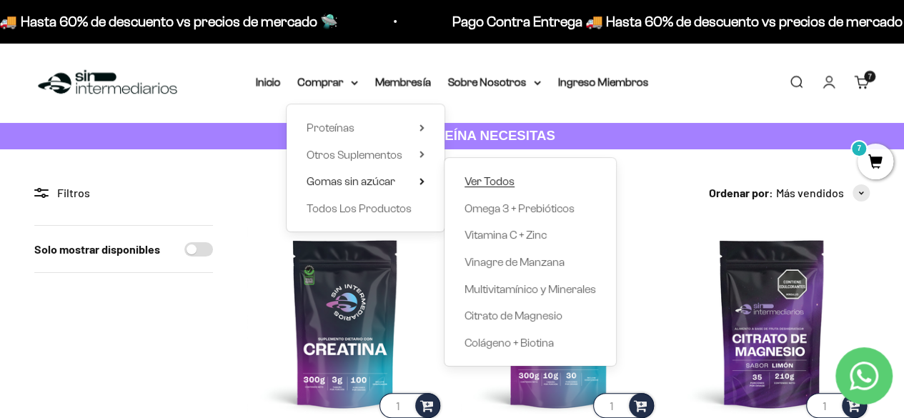
click at [495, 177] on span "Ver Todos" at bounding box center [490, 181] width 50 height 12
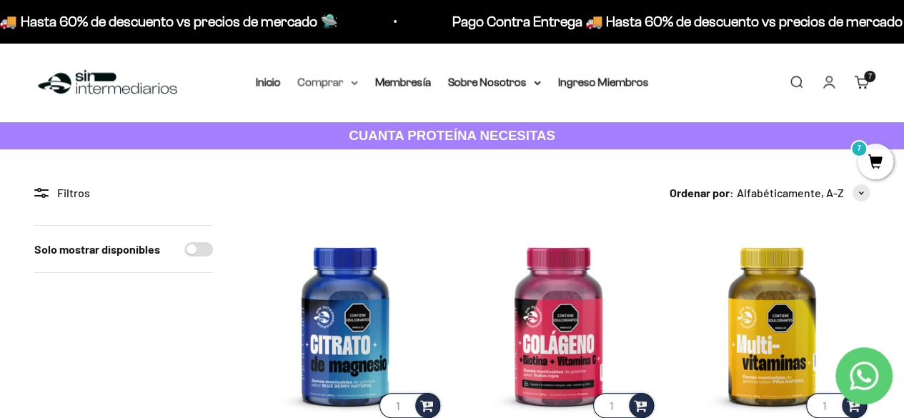
click at [312, 84] on summary "Comprar" at bounding box center [328, 82] width 60 height 19
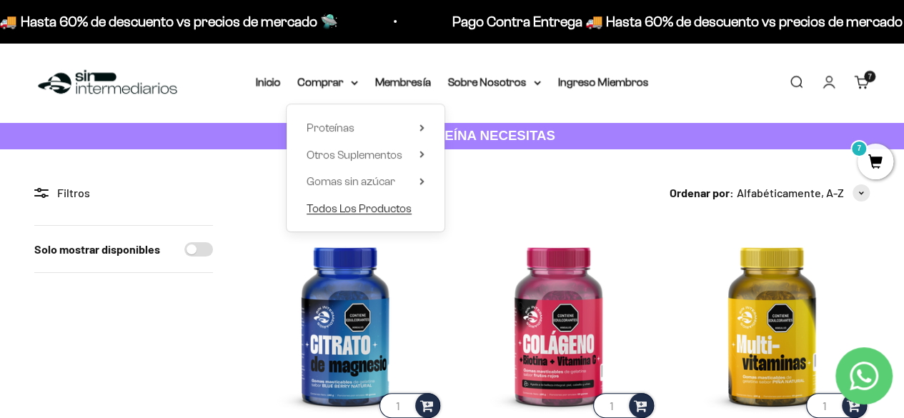
click at [347, 207] on span "Todos Los Productos" at bounding box center [359, 208] width 105 height 12
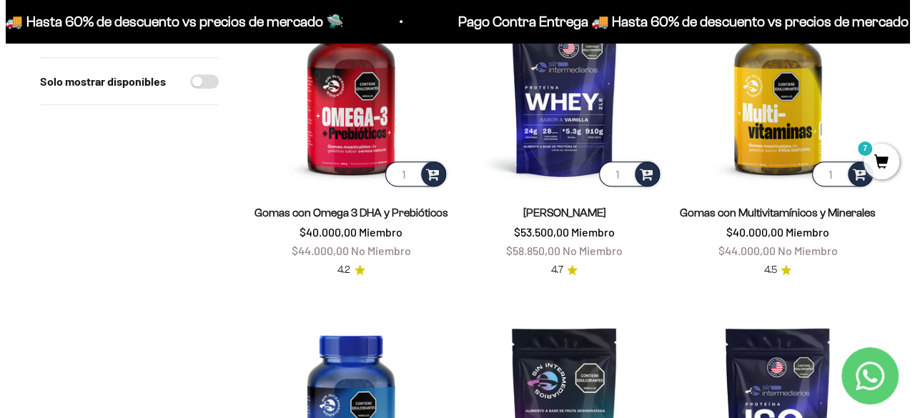
scroll to position [500, 0]
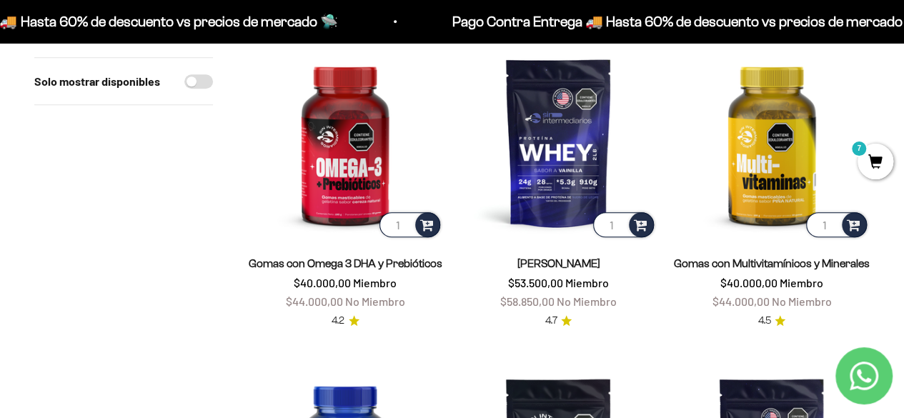
click at [876, 154] on span "7" at bounding box center [876, 162] width 36 height 36
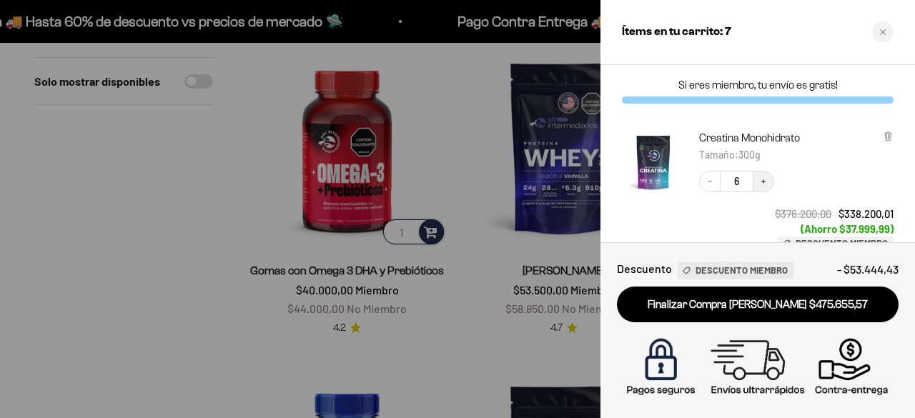
click at [765, 179] on icon "Increase quantity" at bounding box center [763, 181] width 9 height 9
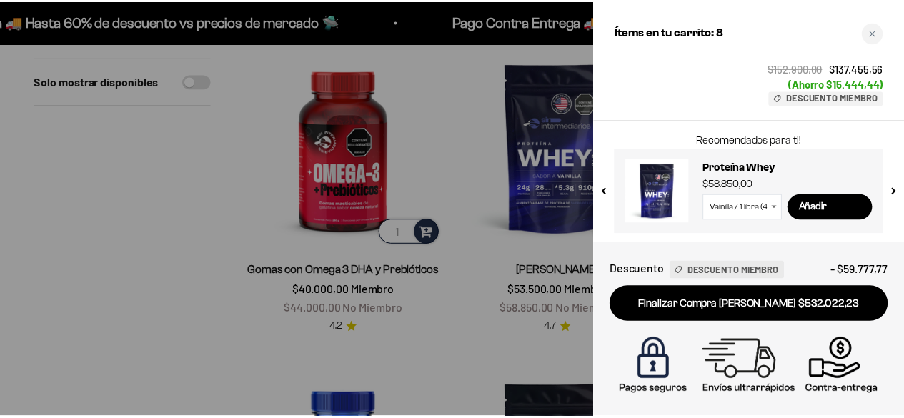
scroll to position [170, 0]
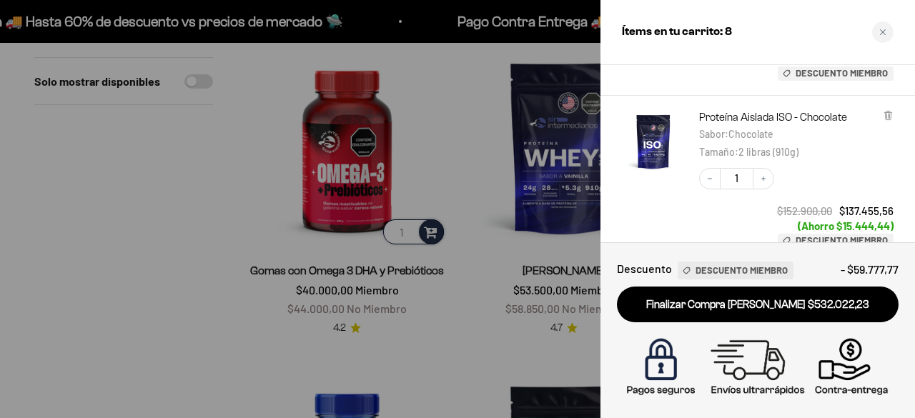
click at [170, 229] on div at bounding box center [457, 209] width 915 height 418
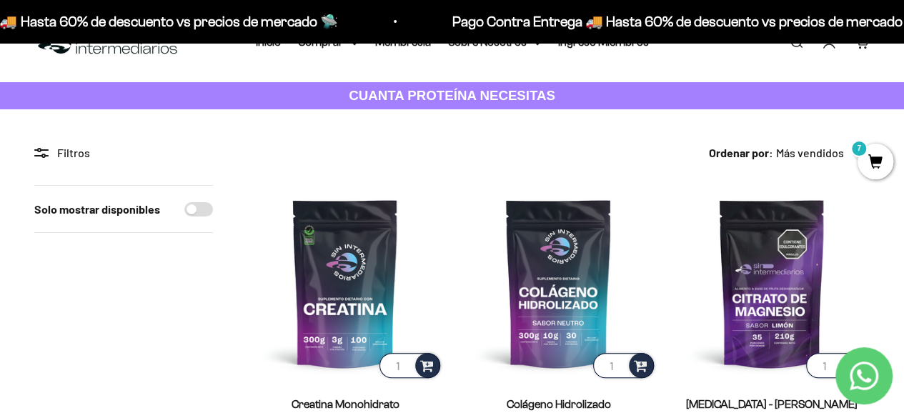
scroll to position [0, 0]
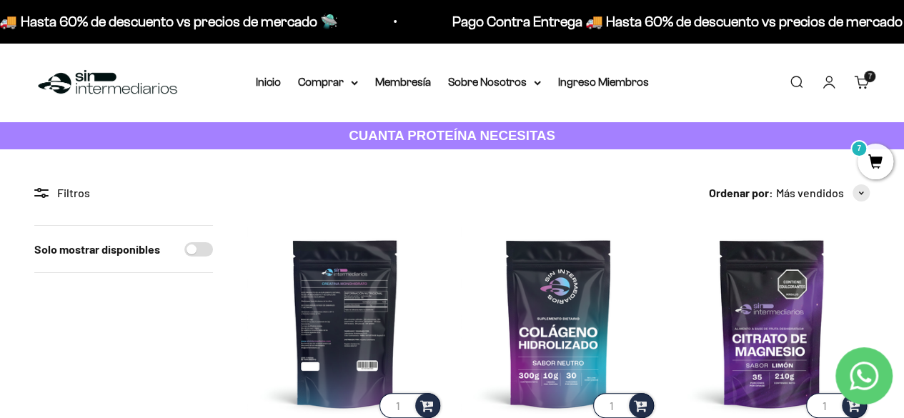
click at [338, 312] on img at bounding box center [345, 323] width 196 height 196
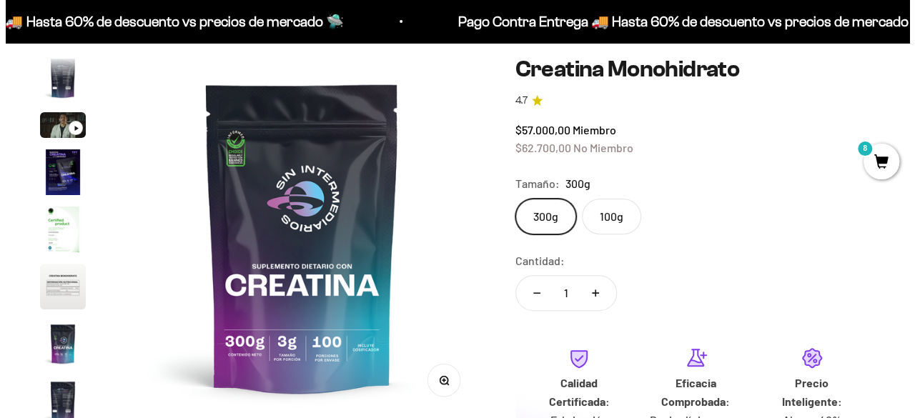
scroll to position [214, 0]
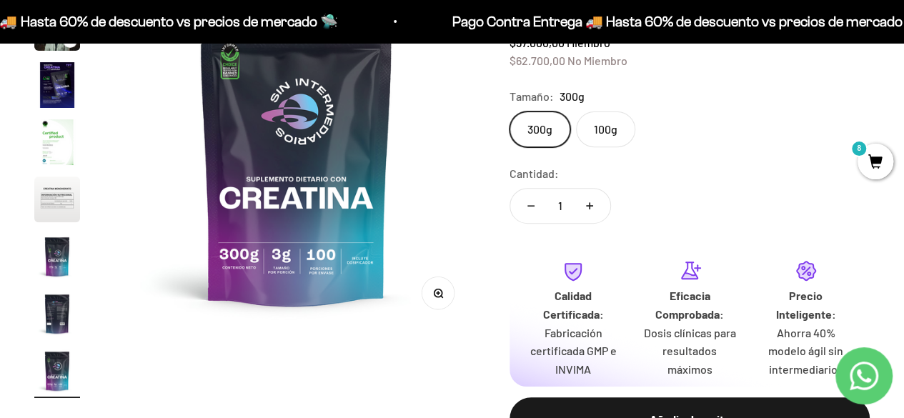
click at [872, 162] on span "8" at bounding box center [876, 162] width 36 height 36
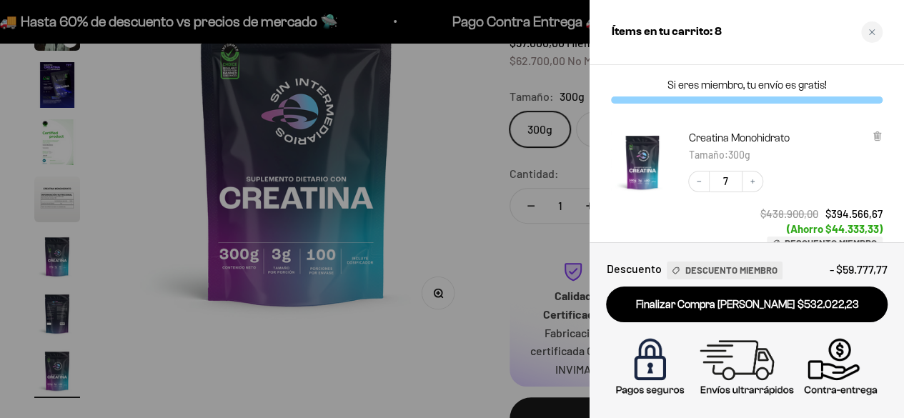
scroll to position [0, 3001]
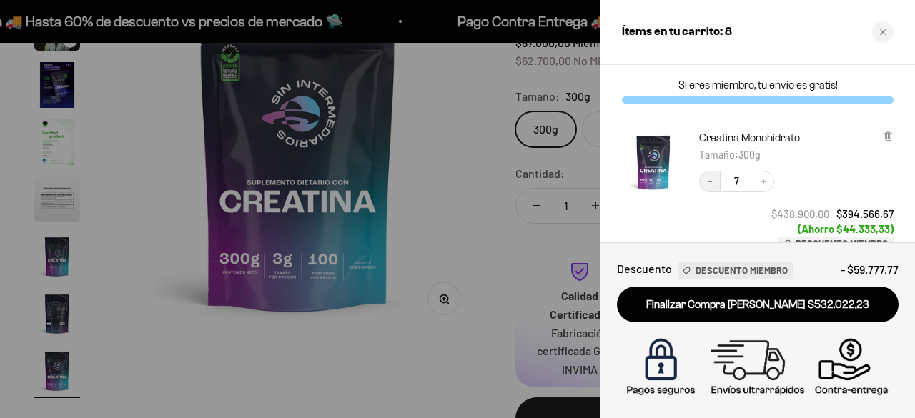
click at [706, 184] on icon "Decrease quantity" at bounding box center [710, 181] width 9 height 9
click at [111, 232] on div at bounding box center [457, 209] width 915 height 418
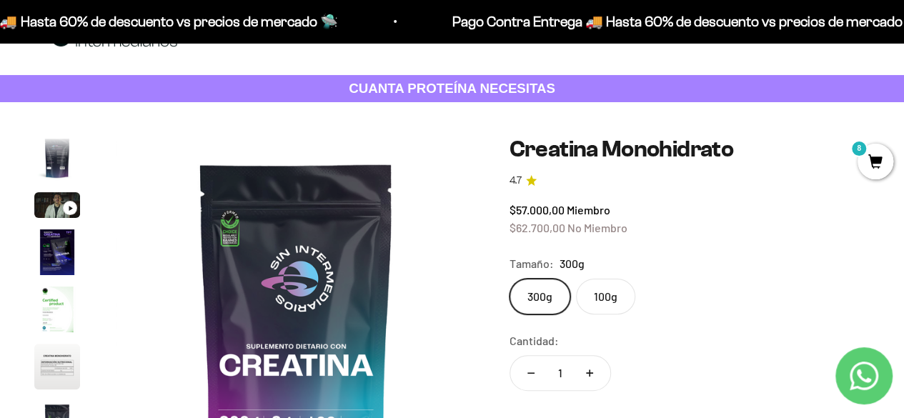
scroll to position [0, 0]
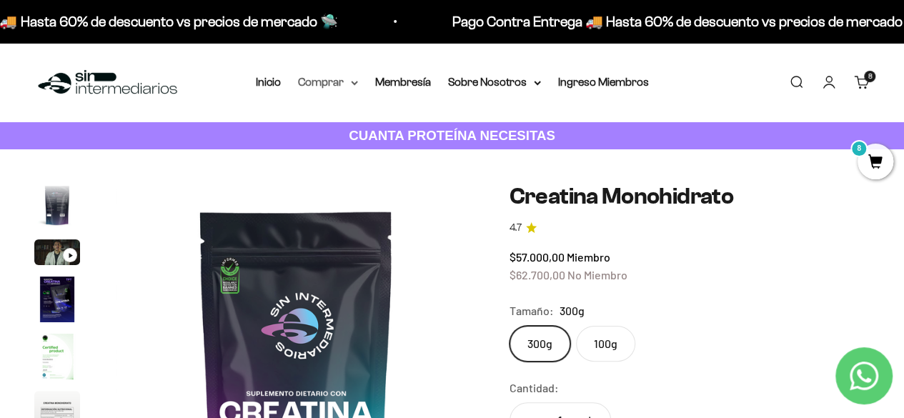
click at [337, 86] on summary "Comprar" at bounding box center [328, 82] width 60 height 19
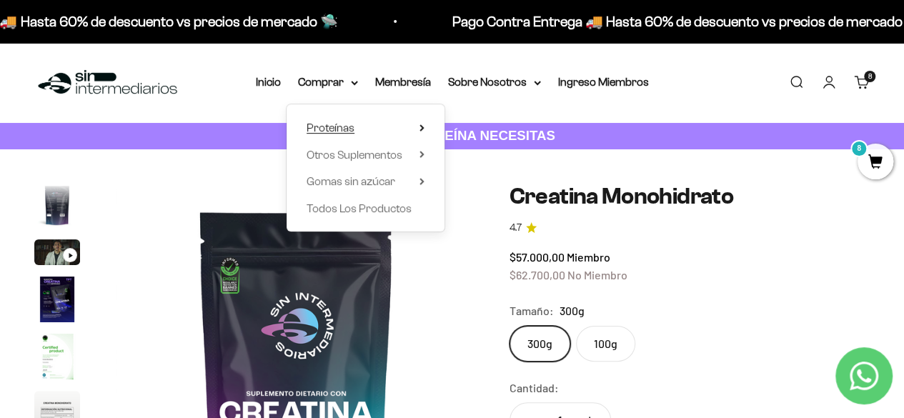
click at [355, 122] on summary "Proteínas" at bounding box center [366, 128] width 118 height 19
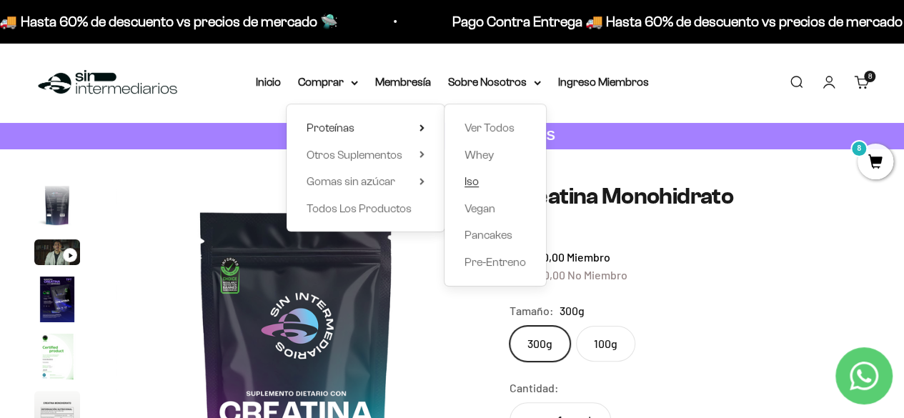
click at [470, 185] on span "Iso" at bounding box center [472, 181] width 14 height 12
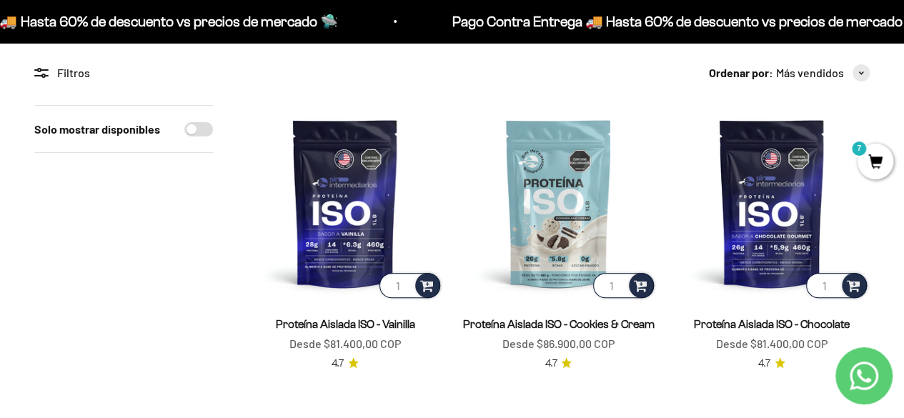
scroll to position [143, 0]
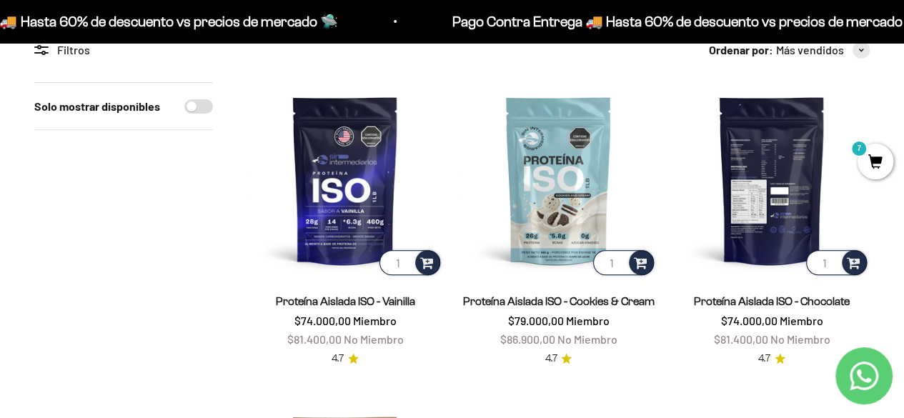
click at [768, 154] on img at bounding box center [772, 180] width 196 height 196
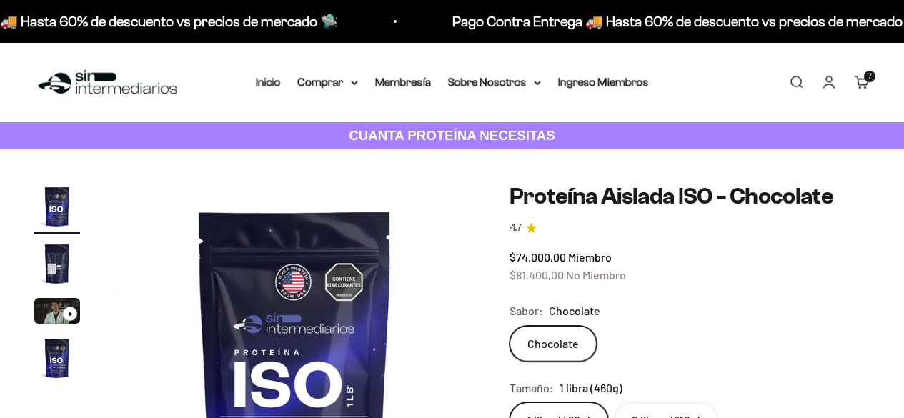
scroll to position [214, 0]
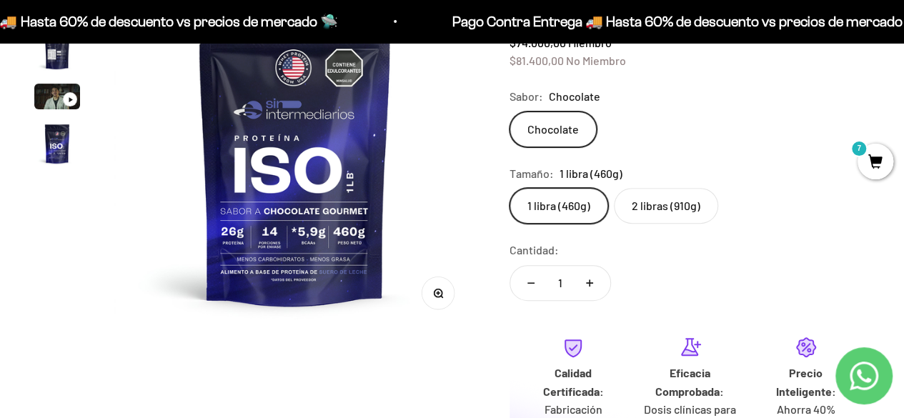
click at [640, 209] on label "2 libras (910g)" at bounding box center [666, 206] width 104 height 36
click at [510, 188] on input "2 libras (910g)" at bounding box center [509, 187] width 1 height 1
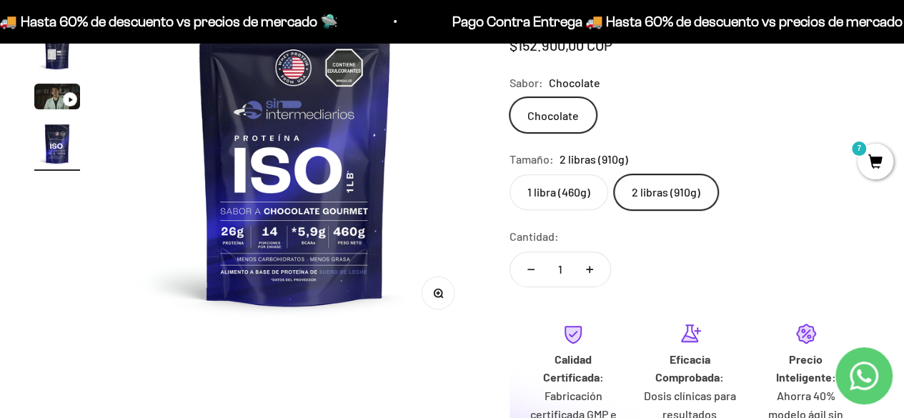
scroll to position [0, 1107]
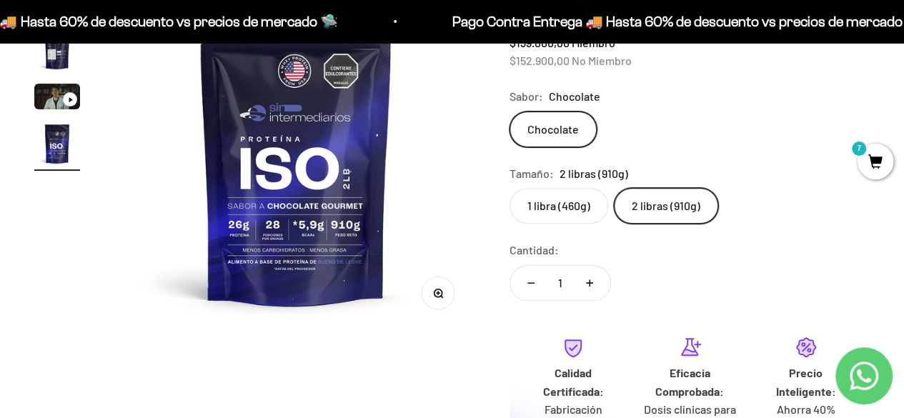
click at [53, 61] on img "Ir al artículo 2" at bounding box center [57, 49] width 46 height 46
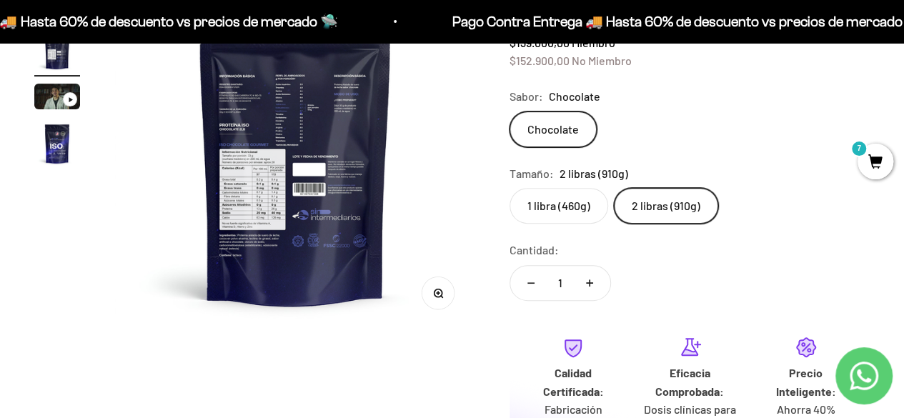
click at [305, 198] on img at bounding box center [295, 149] width 361 height 361
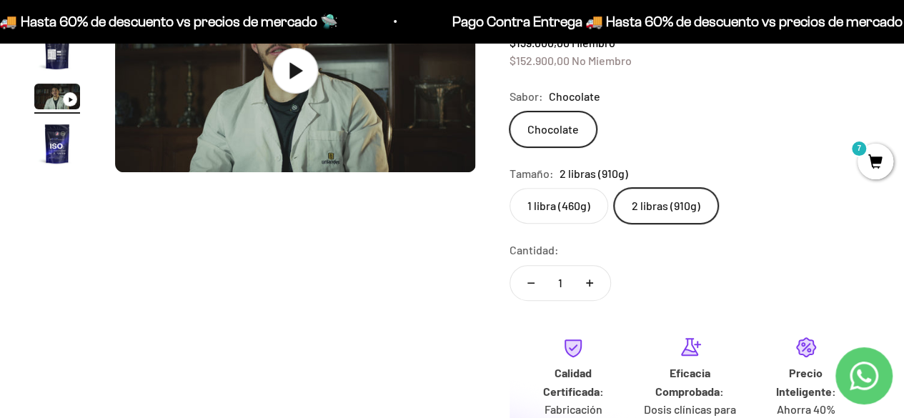
click at [63, 58] on img "Ir al artículo 2" at bounding box center [57, 49] width 46 height 46
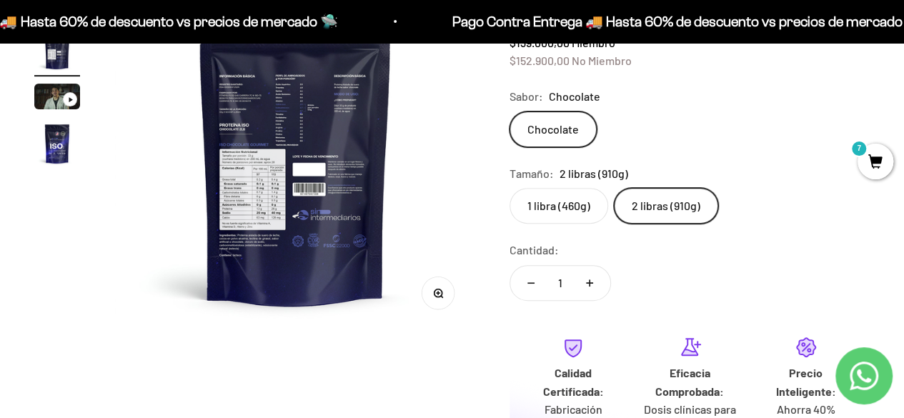
click at [183, 81] on img at bounding box center [295, 149] width 361 height 361
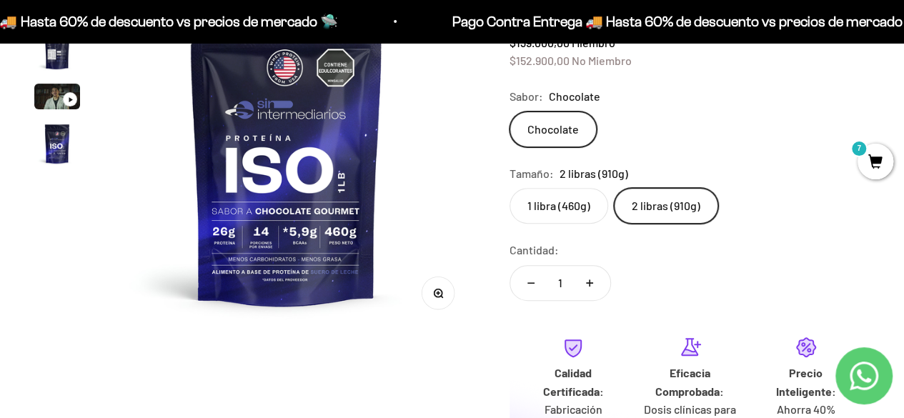
scroll to position [0, 0]
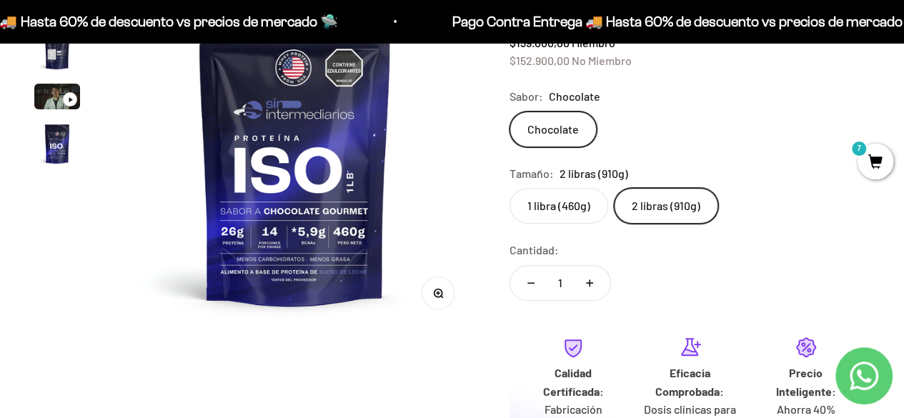
click at [50, 59] on img "Ir al artículo 2" at bounding box center [57, 49] width 46 height 46
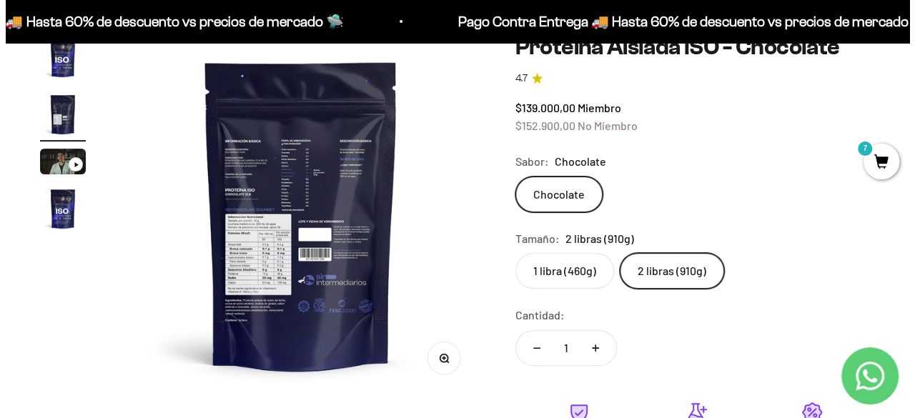
scroll to position [143, 0]
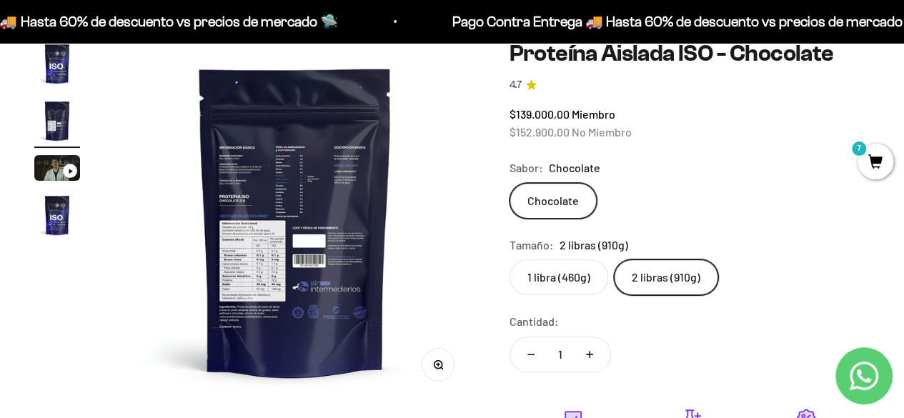
click at [445, 365] on button "Zoom" at bounding box center [438, 364] width 32 height 32
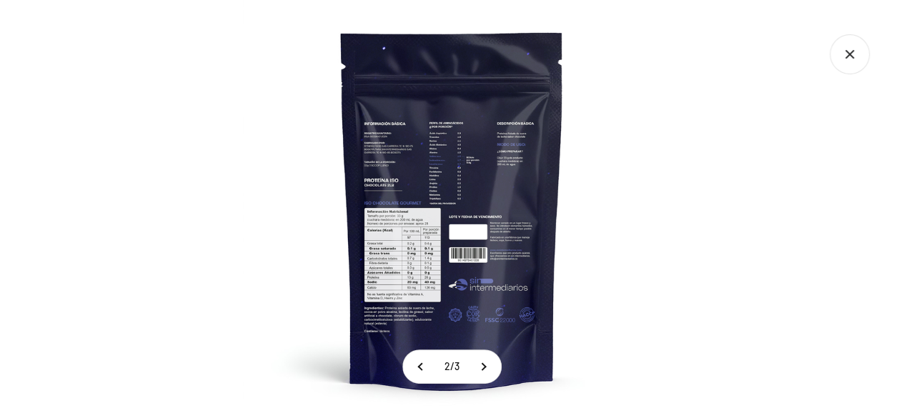
click at [390, 234] on img at bounding box center [452, 209] width 418 height 418
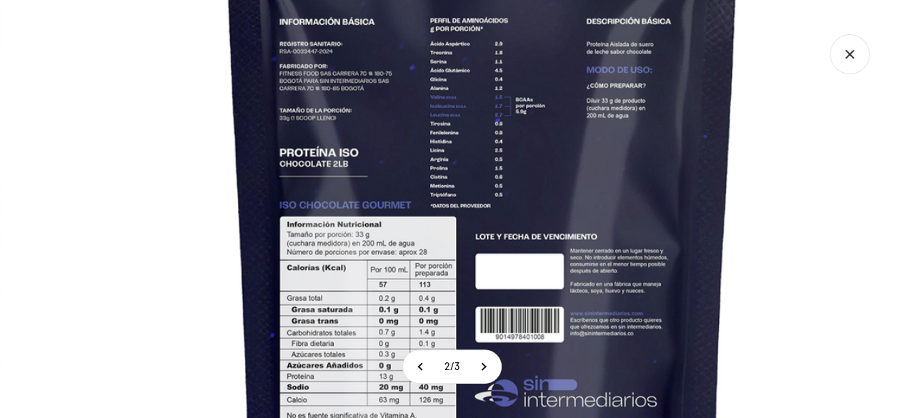
click at [412, 219] on img at bounding box center [482, 218] width 965 height 965
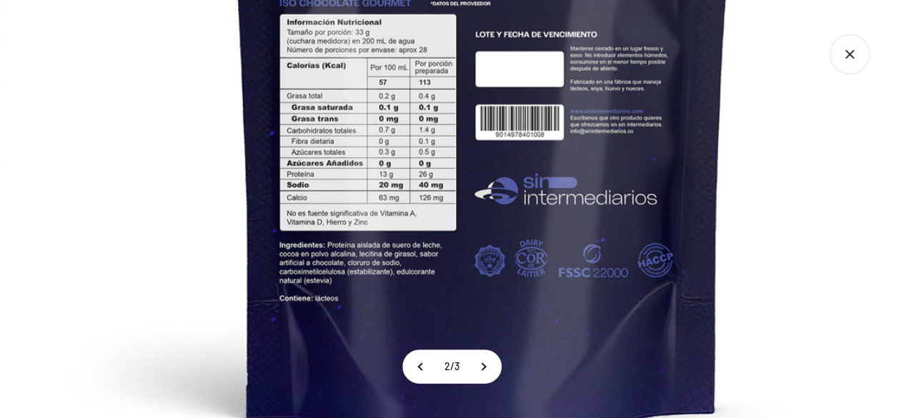
click at [193, 204] on img at bounding box center [482, 16] width 965 height 965
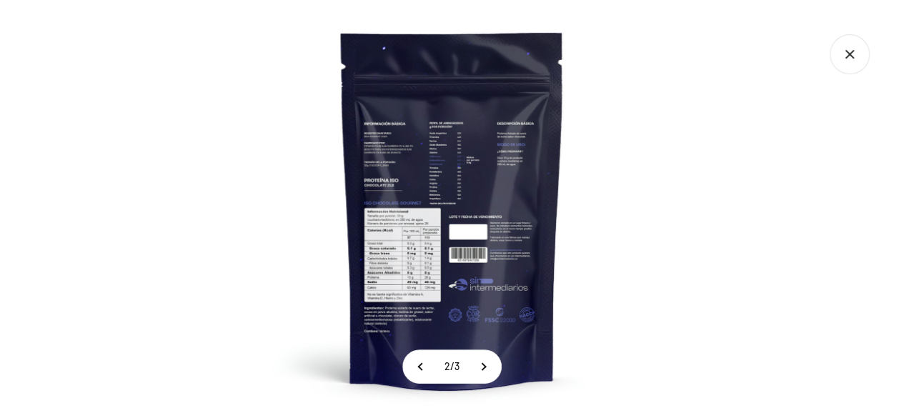
click at [827, 55] on div at bounding box center [452, 209] width 904 height 418
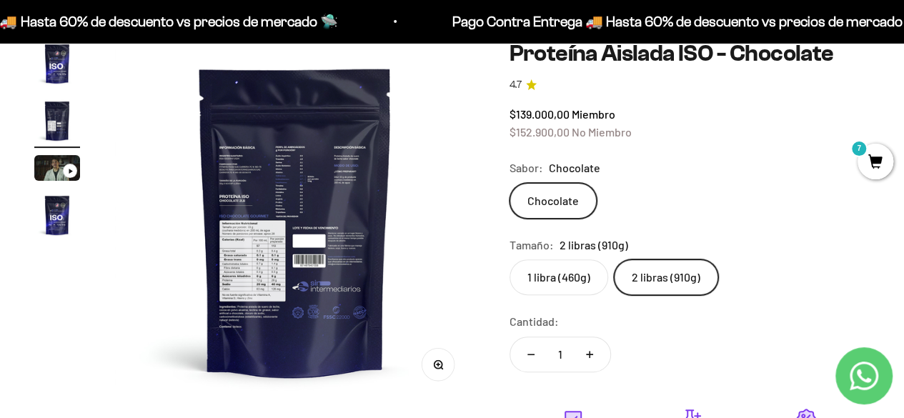
click at [872, 162] on span "7" at bounding box center [876, 162] width 36 height 36
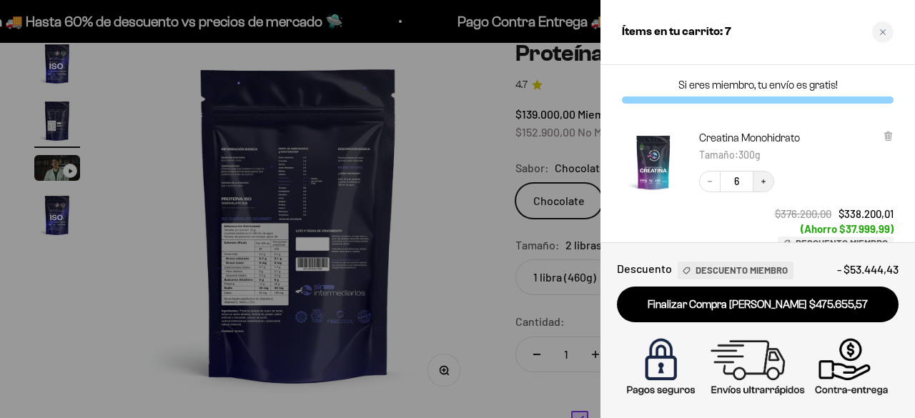
scroll to position [71, 0]
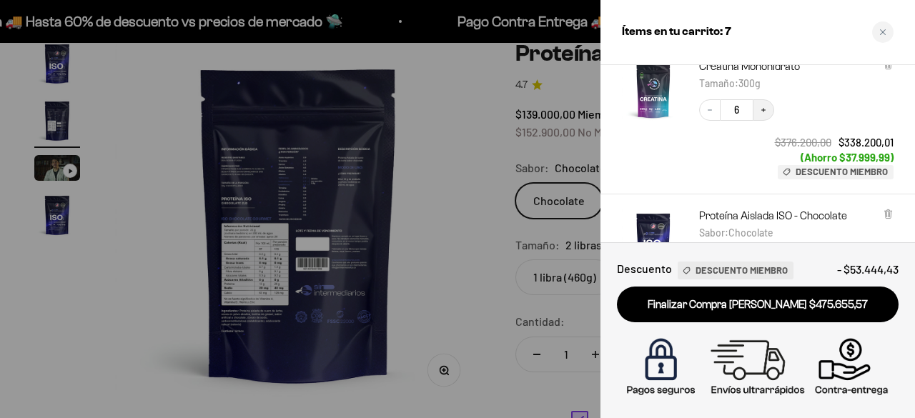
click at [764, 114] on button "Increase quantity" at bounding box center [763, 109] width 21 height 21
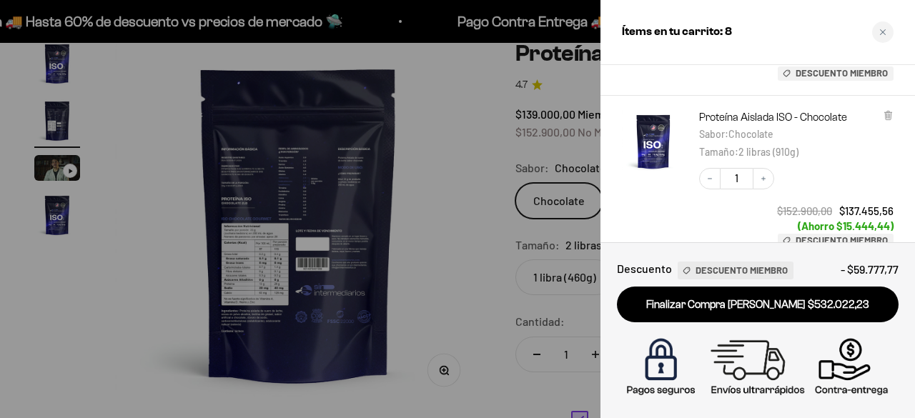
scroll to position [313, 0]
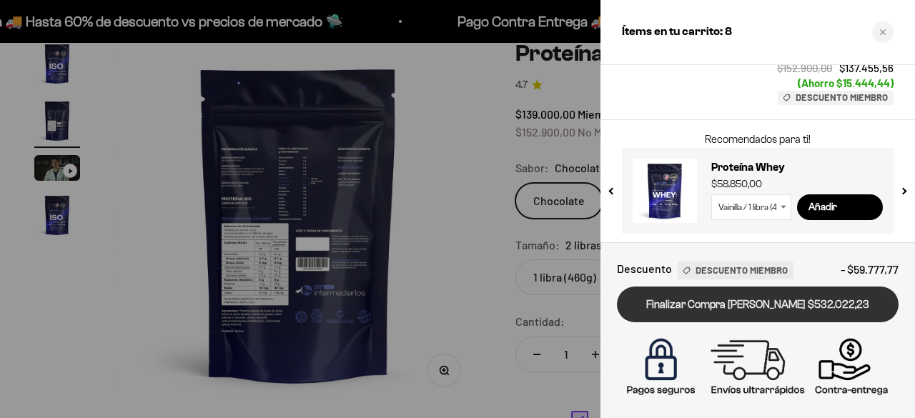
click at [781, 303] on link "Finalizar Compra Segura $532.022,23" at bounding box center [758, 305] width 282 height 36
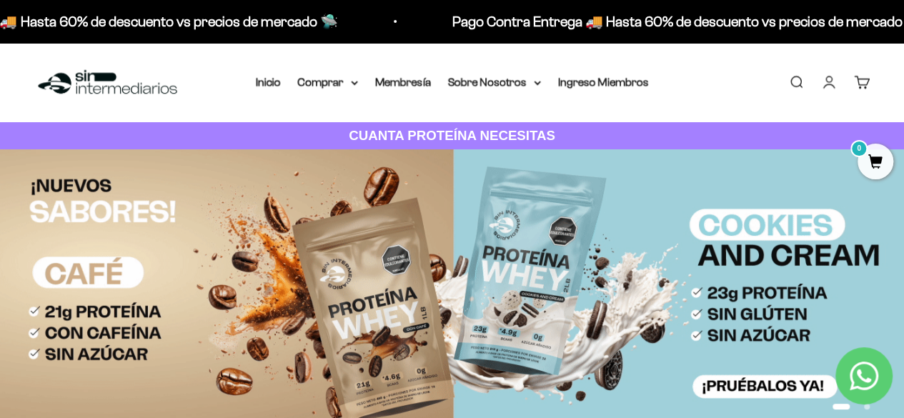
click at [828, 84] on link "Cuenta" at bounding box center [829, 82] width 16 height 16
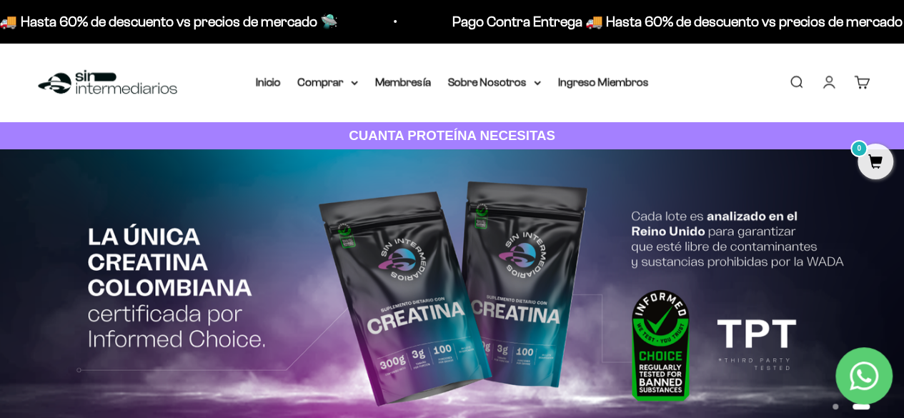
click at [831, 85] on link "Cuenta" at bounding box center [829, 82] width 16 height 16
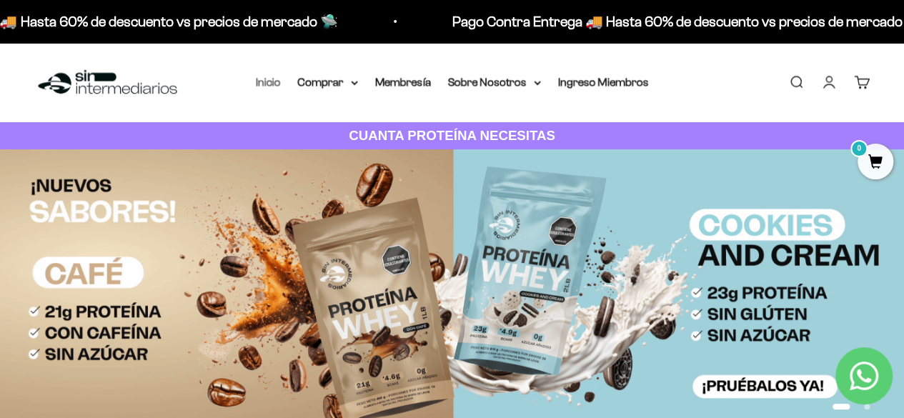
click at [269, 85] on link "Inicio" at bounding box center [268, 82] width 25 height 12
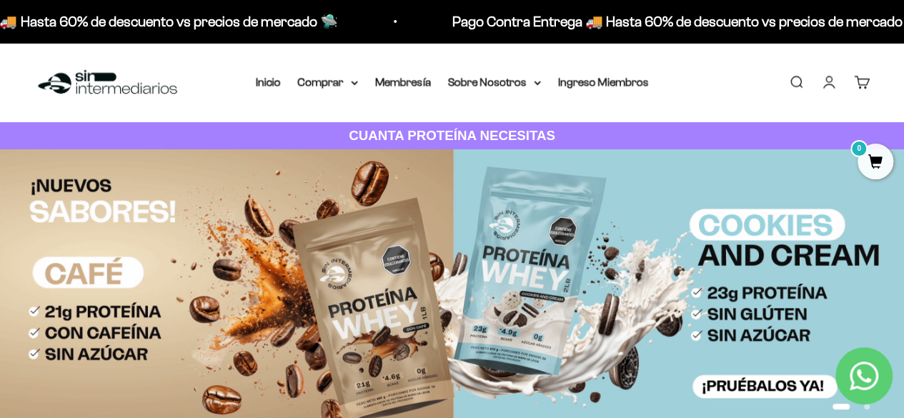
click at [830, 75] on link "Cuenta" at bounding box center [829, 82] width 16 height 16
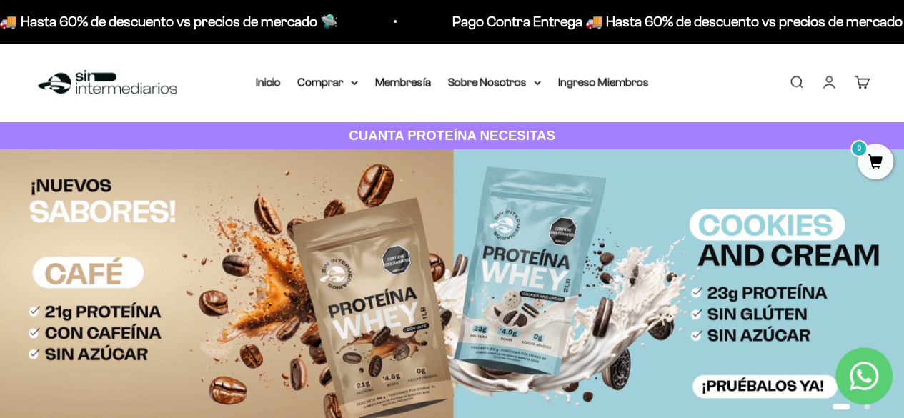
click at [827, 84] on link "Cuenta" at bounding box center [829, 82] width 16 height 16
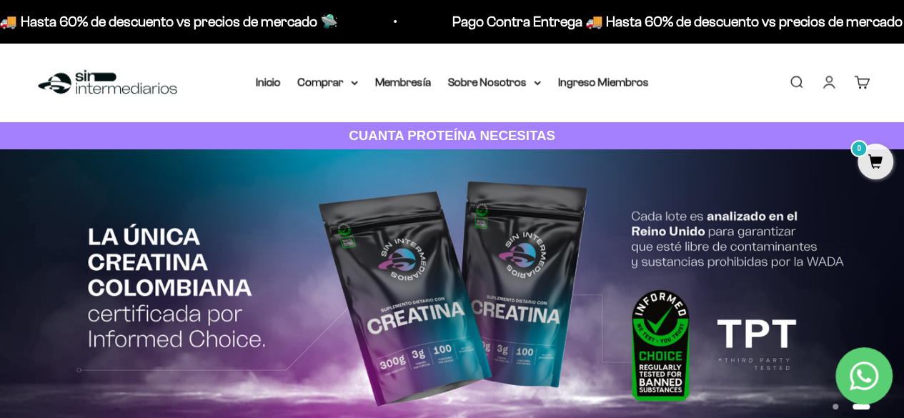
click at [829, 88] on link "Cuenta" at bounding box center [829, 82] width 16 height 16
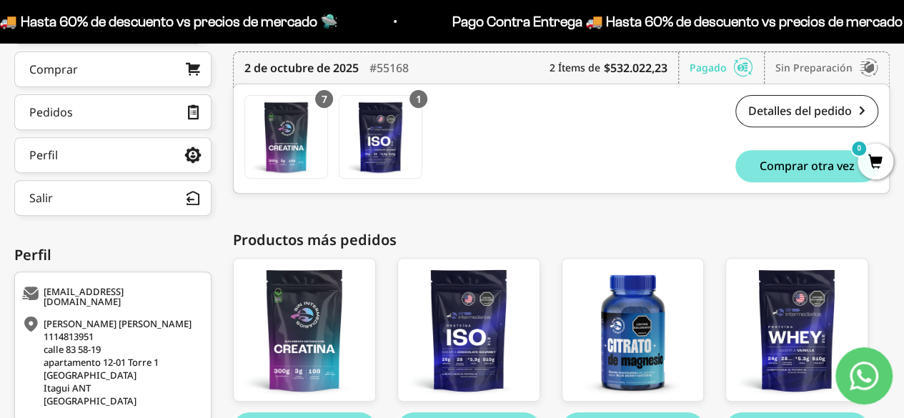
scroll to position [214, 0]
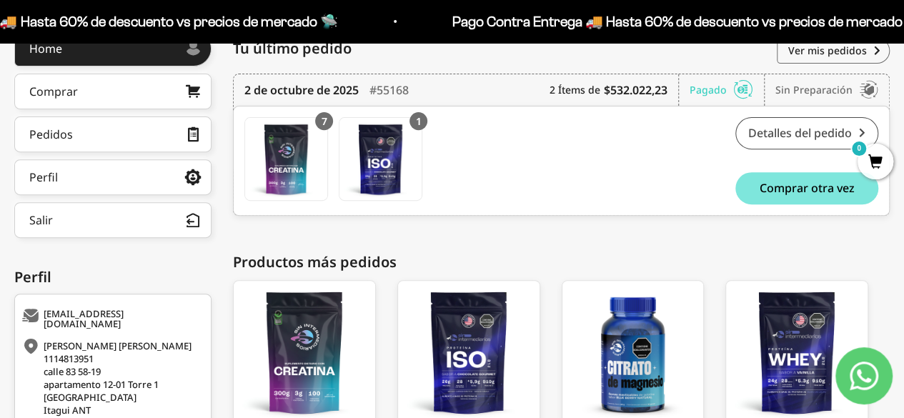
click at [771, 136] on link "Detalles del pedido" at bounding box center [807, 133] width 143 height 32
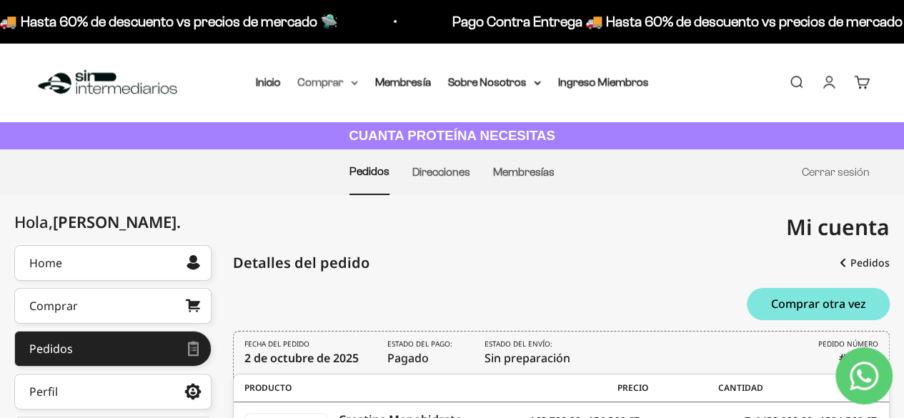
click at [323, 78] on summary "Comprar" at bounding box center [328, 82] width 60 height 19
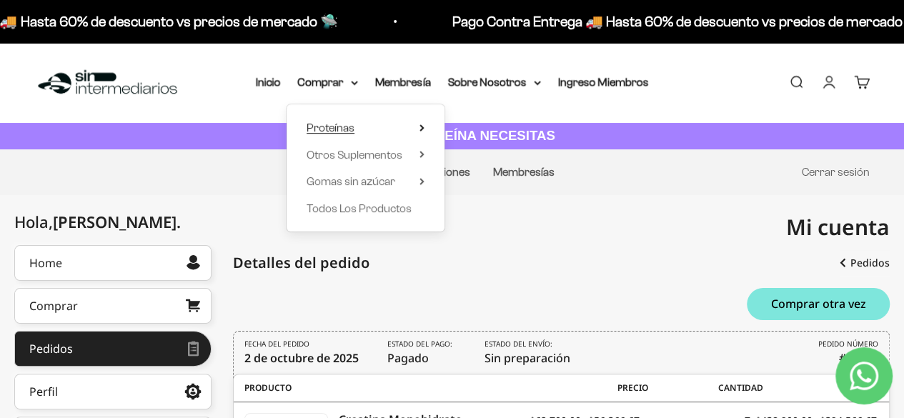
click at [357, 124] on summary "Proteínas" at bounding box center [366, 128] width 118 height 19
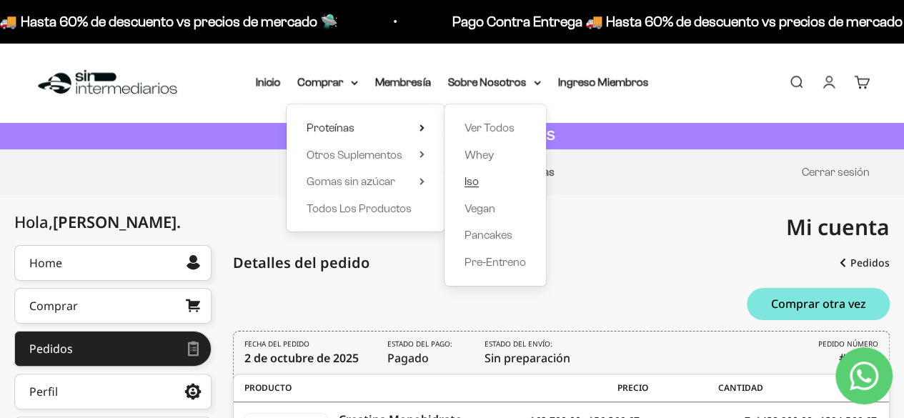
click at [477, 179] on span "Iso" at bounding box center [472, 181] width 14 height 12
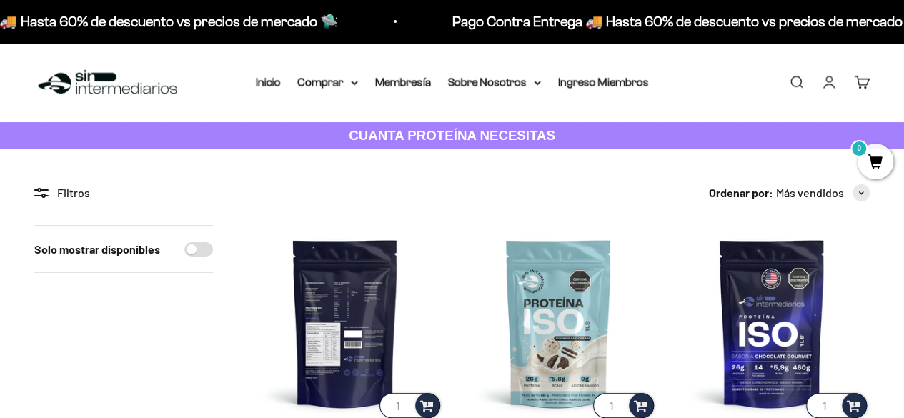
scroll to position [71, 0]
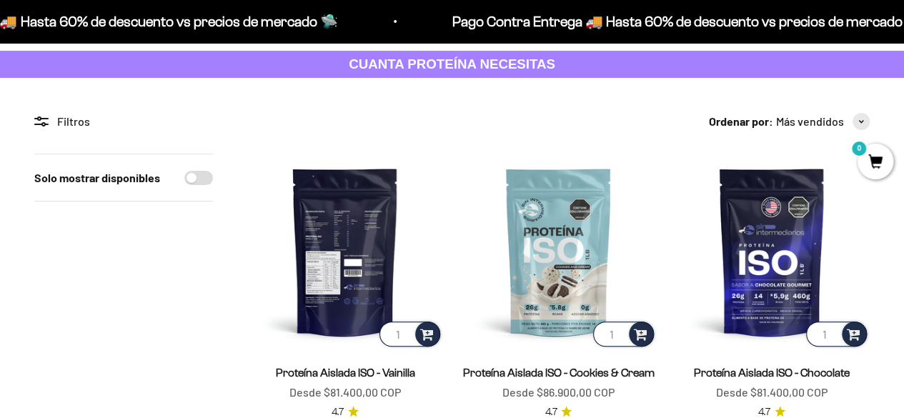
click at [337, 259] on img at bounding box center [345, 252] width 196 height 196
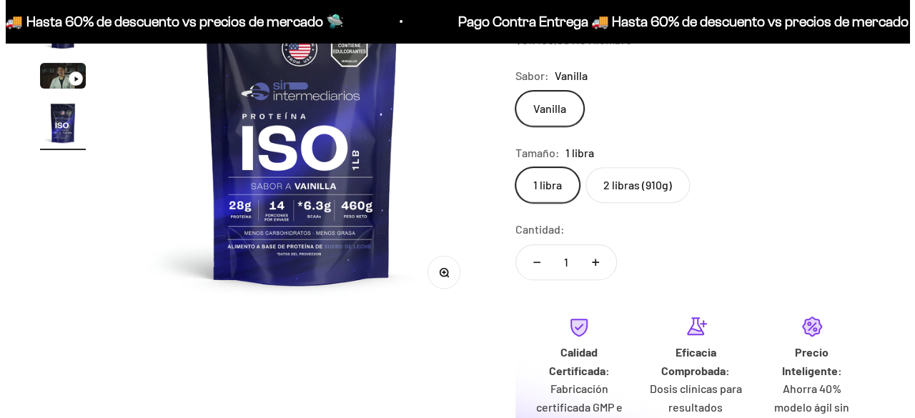
scroll to position [357, 0]
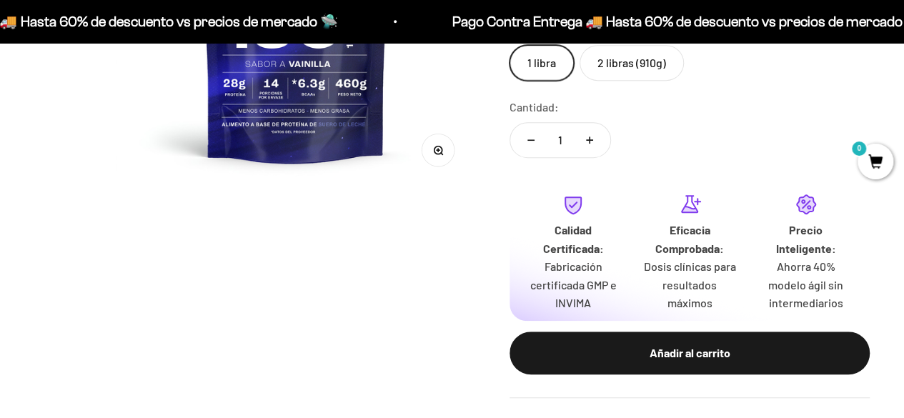
click at [639, 344] on button "Añadir al carrito" at bounding box center [690, 353] width 360 height 43
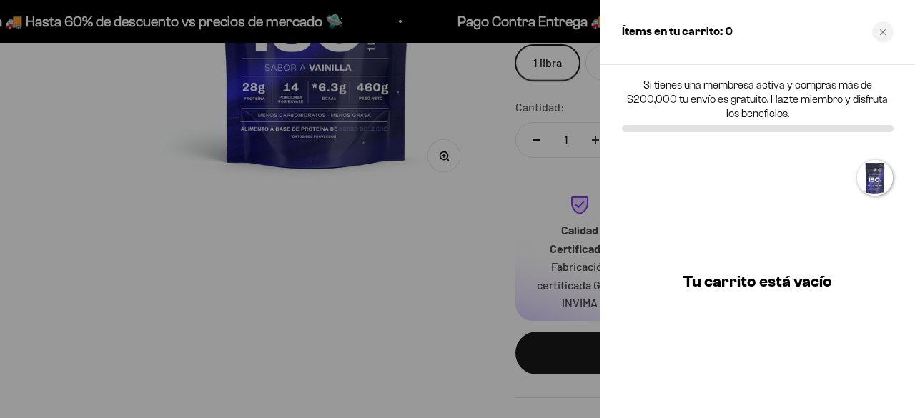
scroll to position [0, 1125]
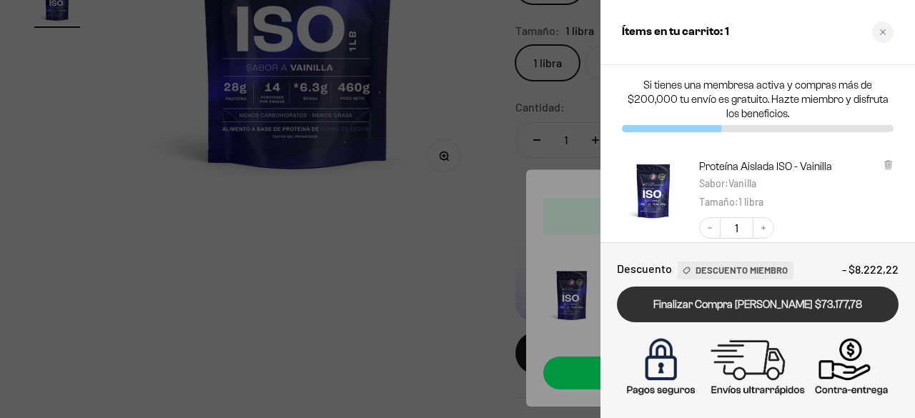
click at [773, 303] on link "Finalizar Compra [PERSON_NAME] $73.177,78" at bounding box center [758, 305] width 282 height 36
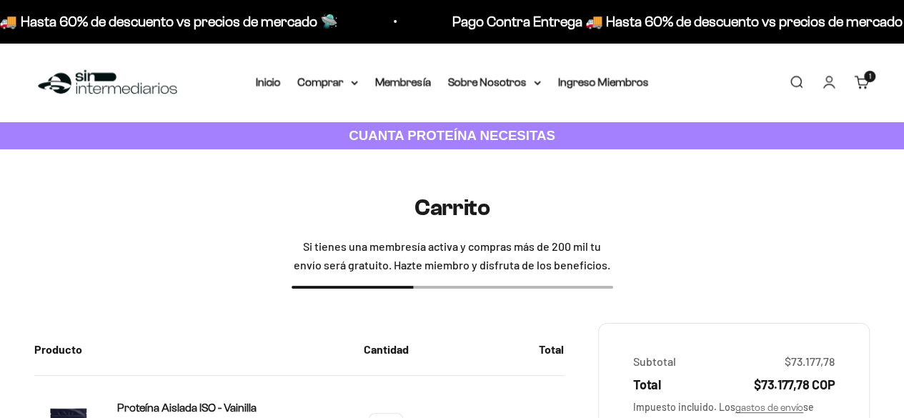
click at [862, 78] on link "Carrito 1 artículo 1" at bounding box center [862, 82] width 16 height 16
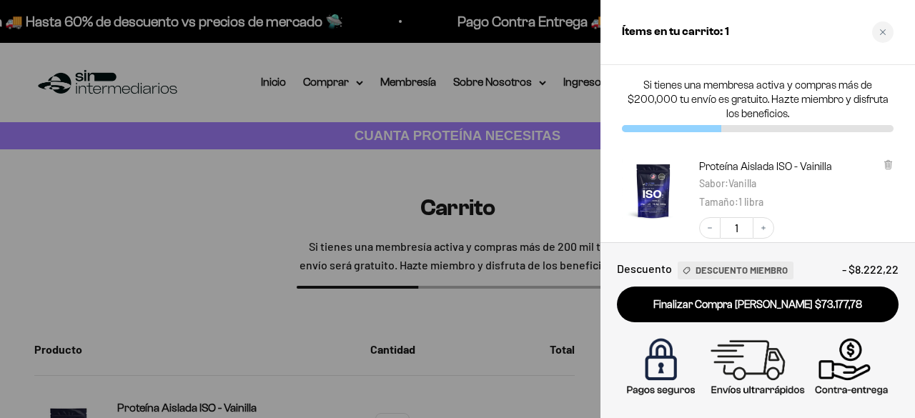
click at [518, 160] on div at bounding box center [457, 209] width 915 height 418
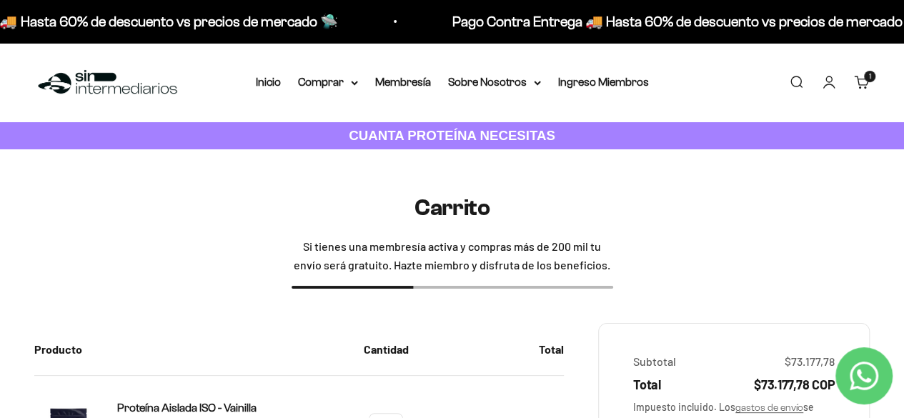
click at [826, 84] on link "Cuenta" at bounding box center [829, 82] width 16 height 16
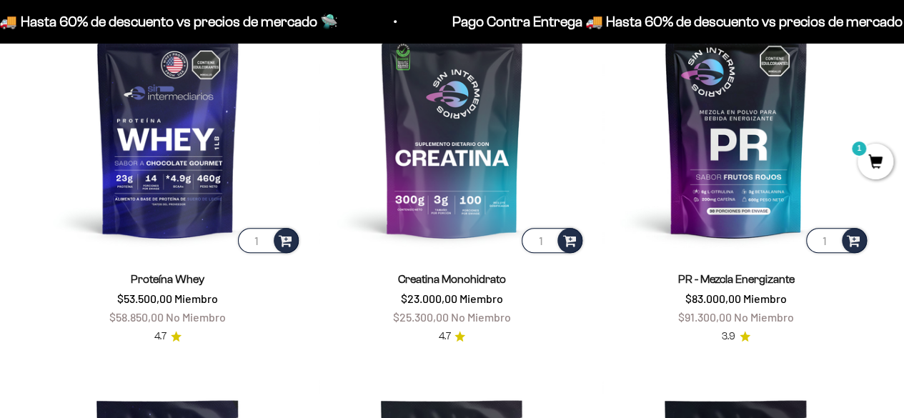
scroll to position [568, 0]
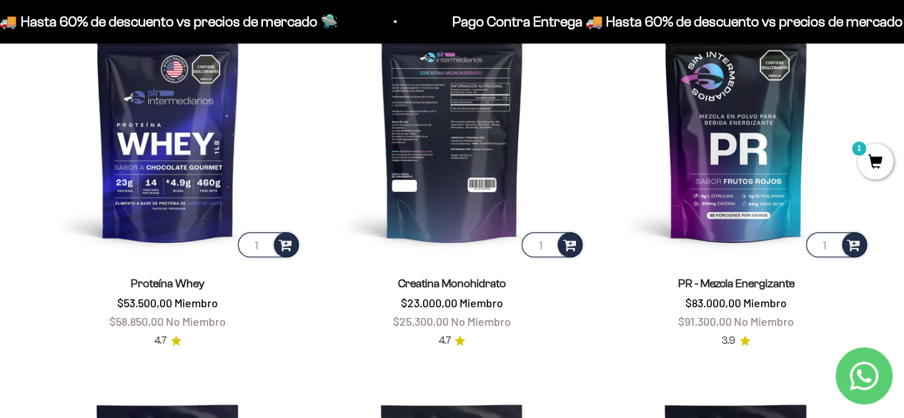
click at [403, 141] on img at bounding box center [452, 126] width 267 height 267
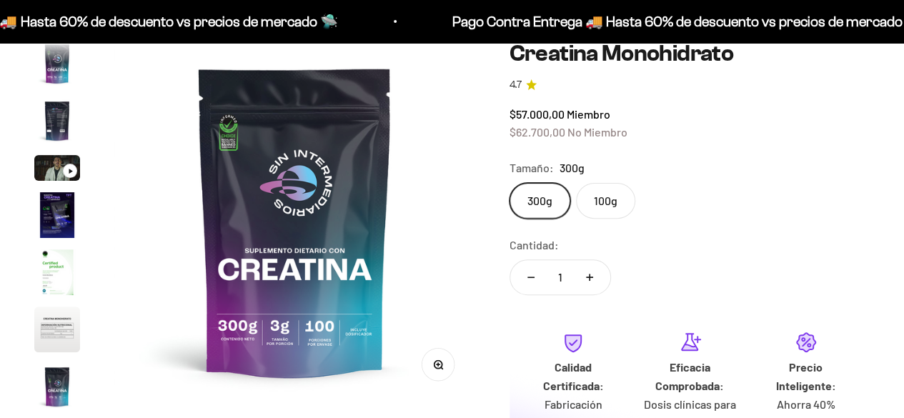
scroll to position [59, 0]
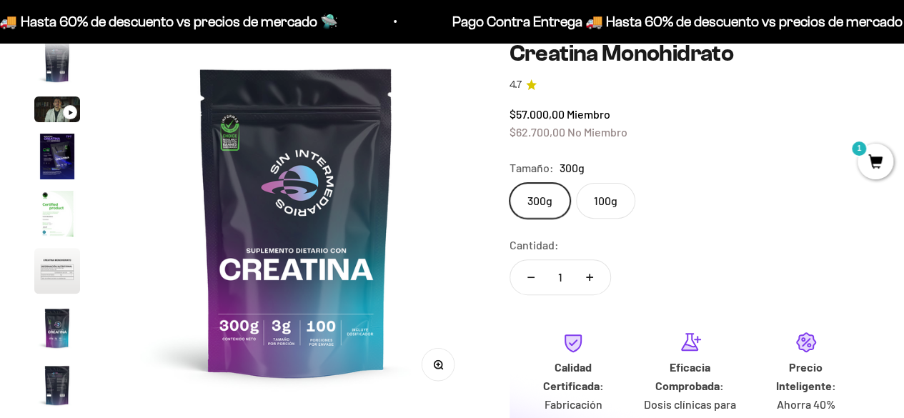
click at [548, 202] on label "300g" at bounding box center [540, 201] width 61 height 36
click at [510, 183] on input "300g" at bounding box center [509, 182] width 1 height 1
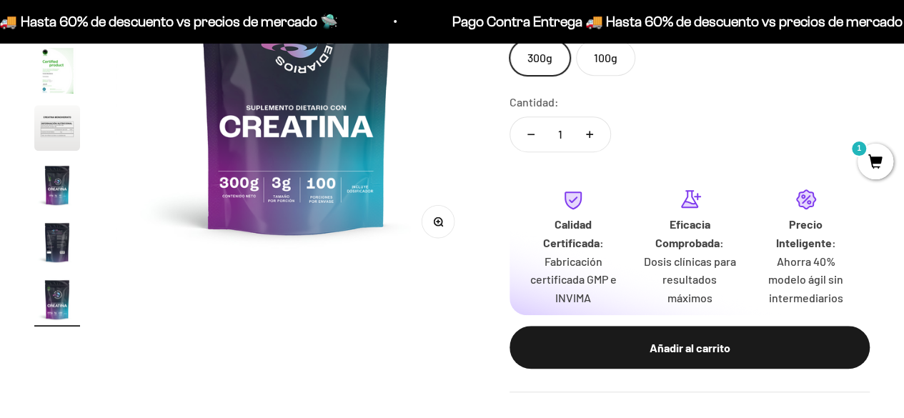
scroll to position [143, 0]
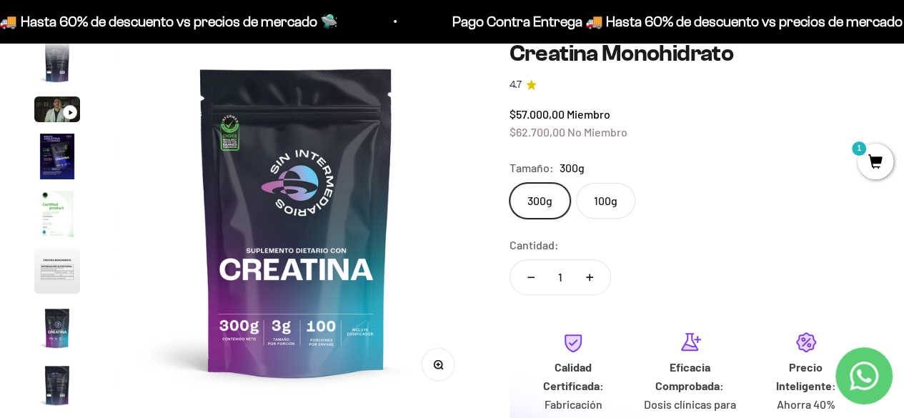
click at [588, 204] on label "100g" at bounding box center [605, 201] width 59 height 36
click at [510, 183] on input "100g" at bounding box center [509, 182] width 1 height 1
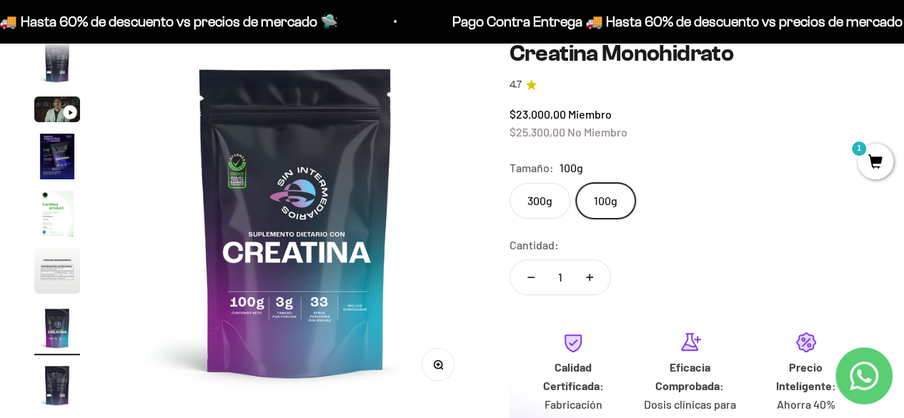
click at [540, 198] on label "300g" at bounding box center [540, 201] width 61 height 36
click at [510, 183] on input "300g" at bounding box center [509, 182] width 1 height 1
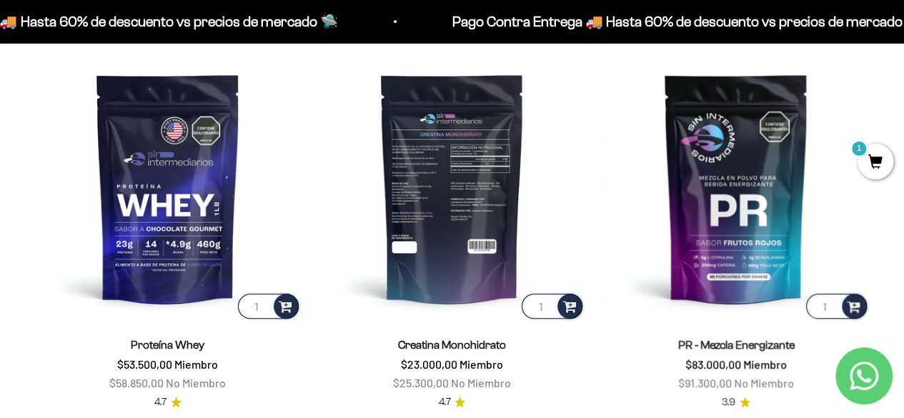
scroll to position [643, 0]
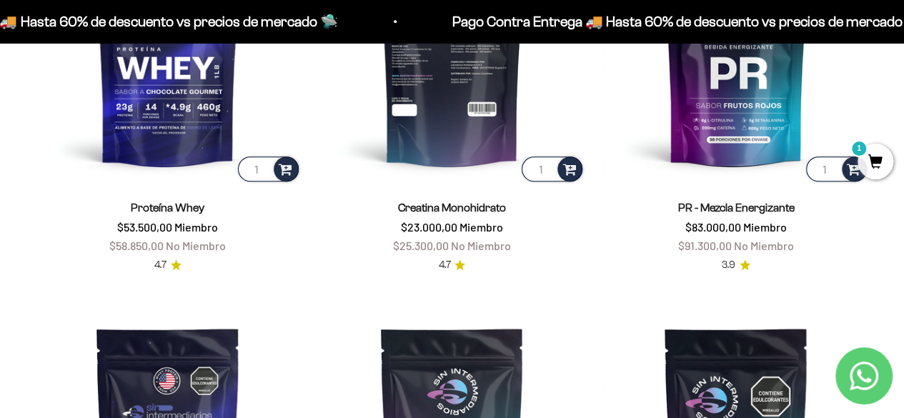
click at [465, 127] on img at bounding box center [452, 50] width 267 height 267
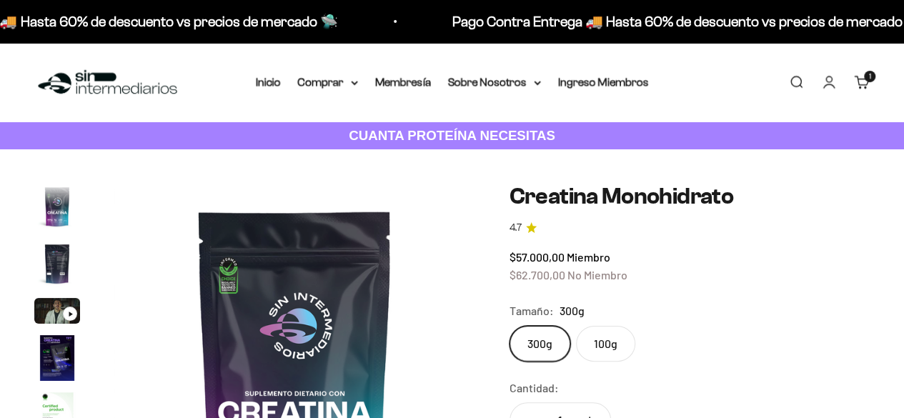
scroll to position [59, 0]
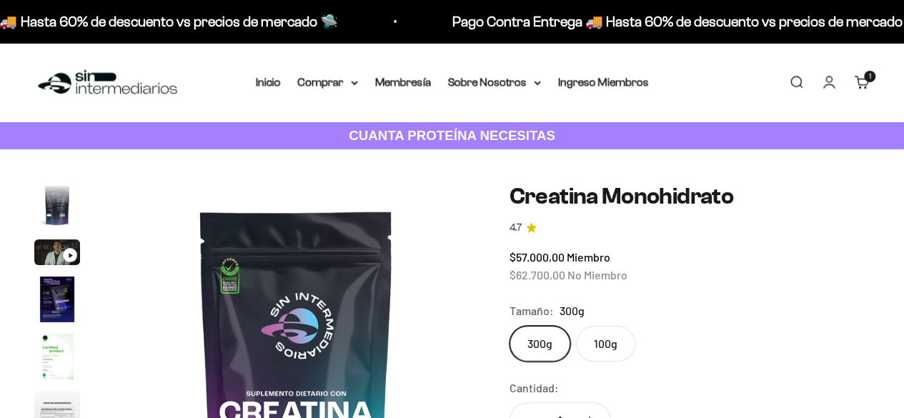
click at [541, 345] on label "300g" at bounding box center [540, 344] width 61 height 36
click at [510, 326] on input "300g" at bounding box center [509, 325] width 1 height 1
